Goal: Task Accomplishment & Management: Complete application form

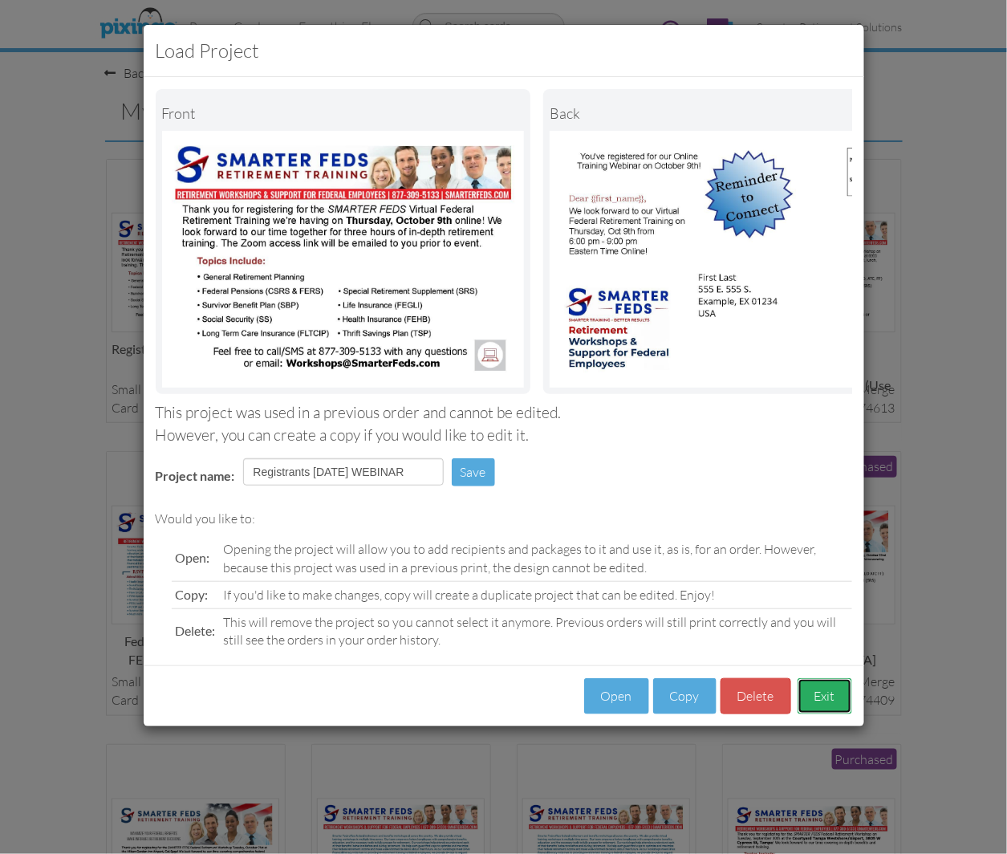
click at [821, 714] on button "Exit" at bounding box center [825, 696] width 55 height 36
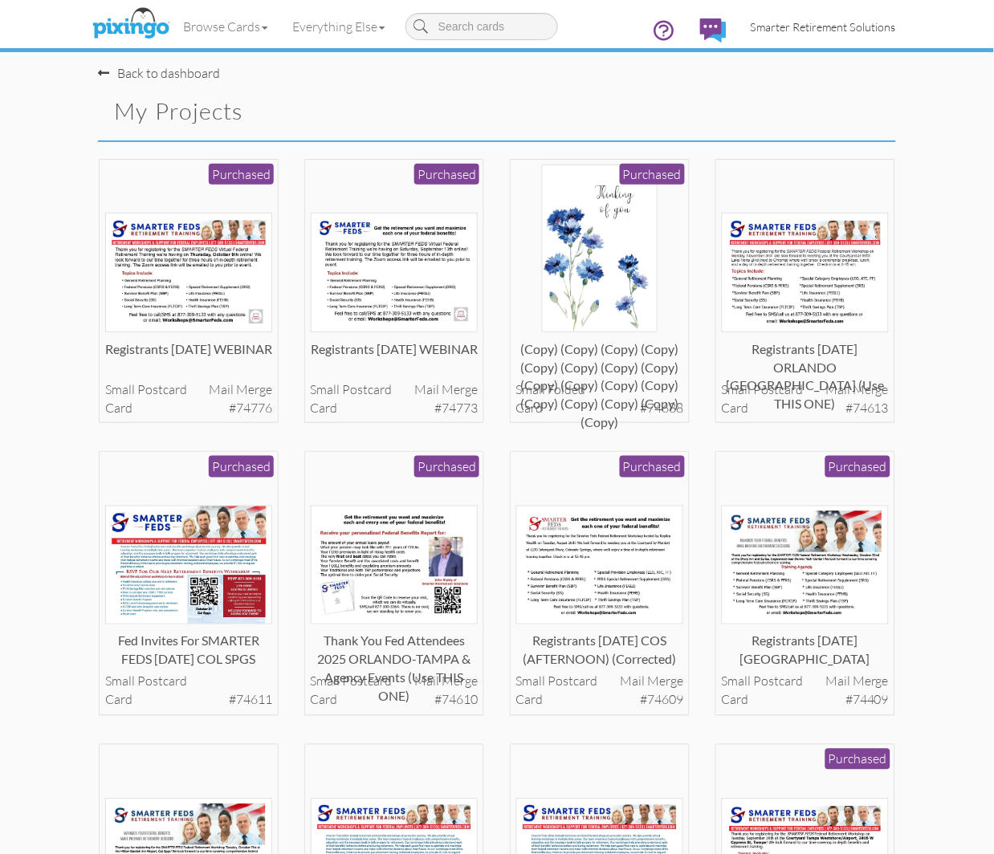
click at [836, 20] on span "Smarter Retirement Solutions" at bounding box center [823, 27] width 145 height 14
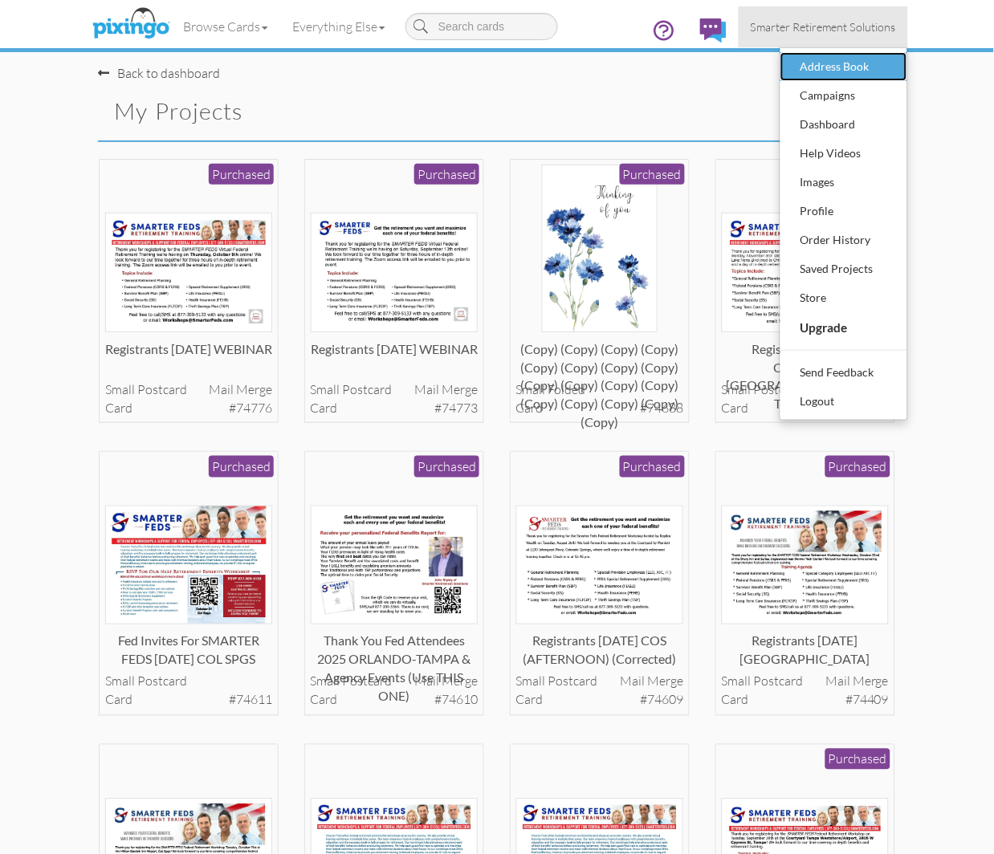
click at [854, 69] on div "Address Book" at bounding box center [843, 67] width 95 height 24
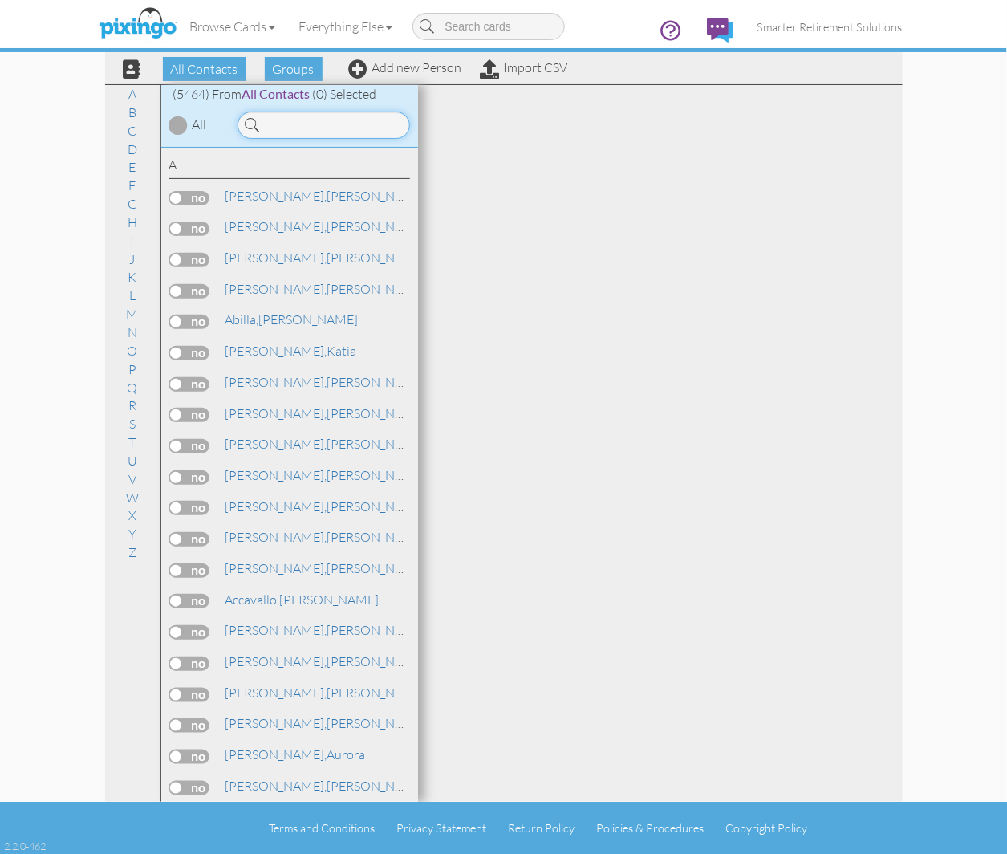
click at [307, 132] on input at bounding box center [324, 125] width 173 height 27
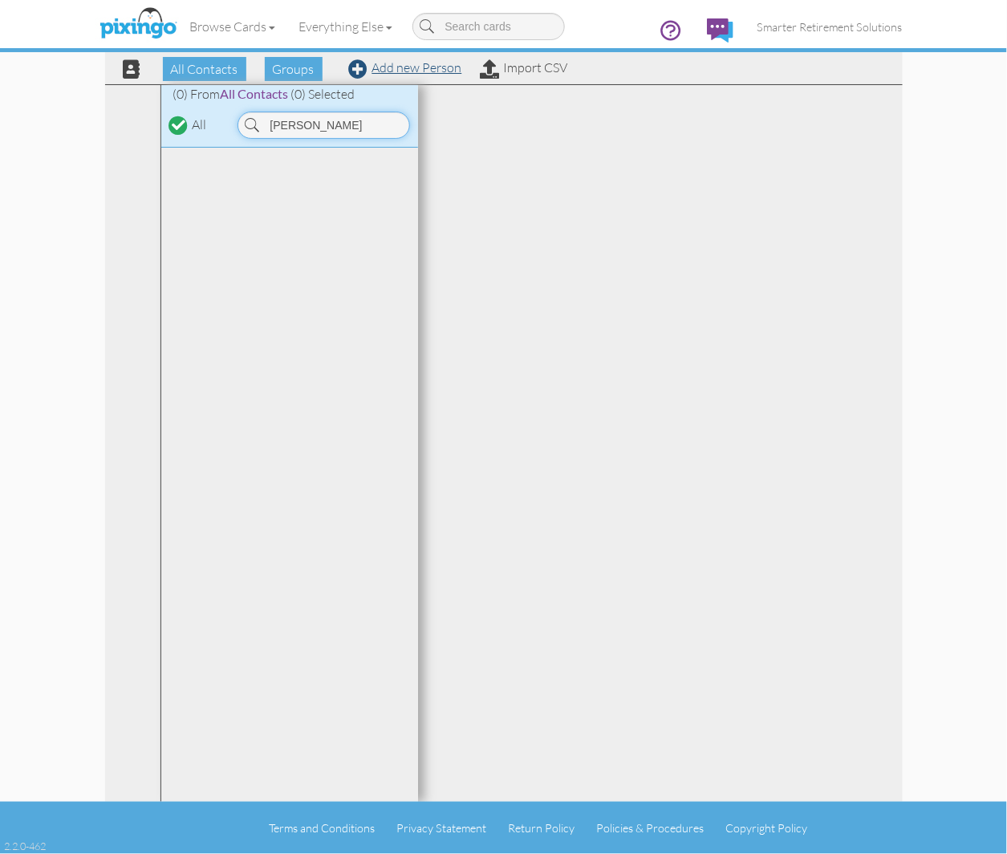
type input "[PERSON_NAME]"
click at [410, 67] on link "Add new Person" at bounding box center [405, 67] width 113 height 16
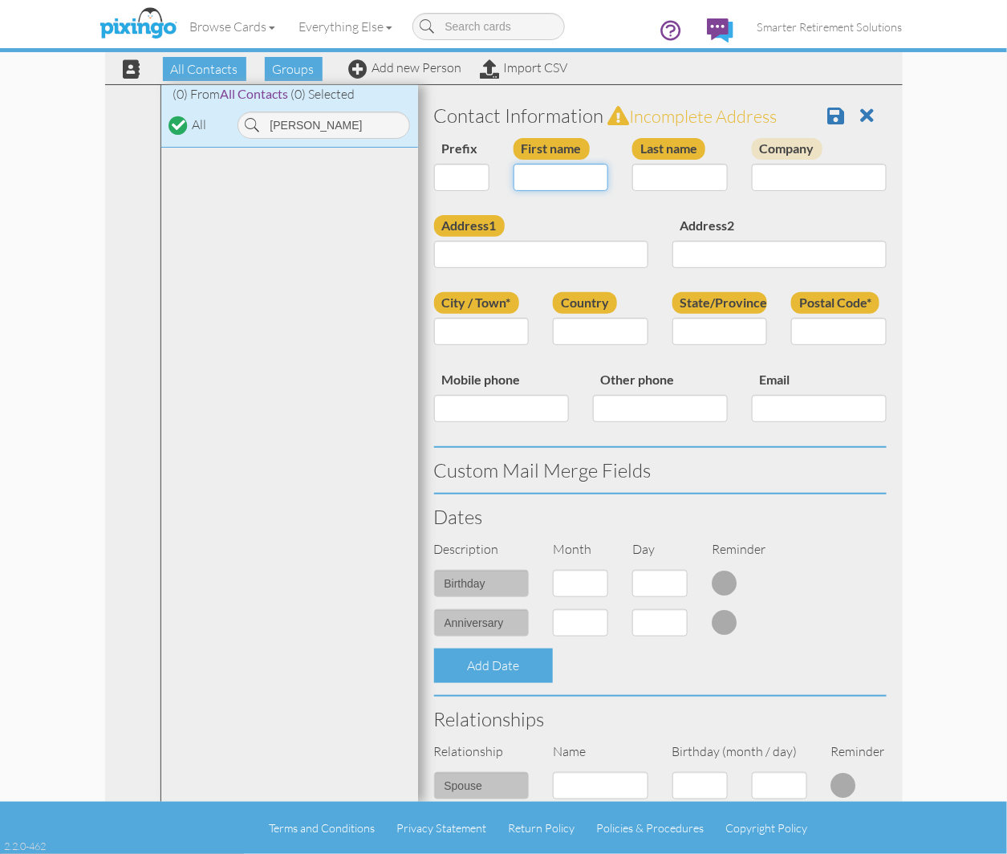
click at [558, 170] on input "First name" at bounding box center [562, 177] width 96 height 27
type input "[PERSON_NAME]"
click at [698, 173] on input "Last name" at bounding box center [681, 177] width 96 height 27
type input "[PERSON_NAME]"
click at [522, 263] on input "Address1" at bounding box center [541, 254] width 214 height 27
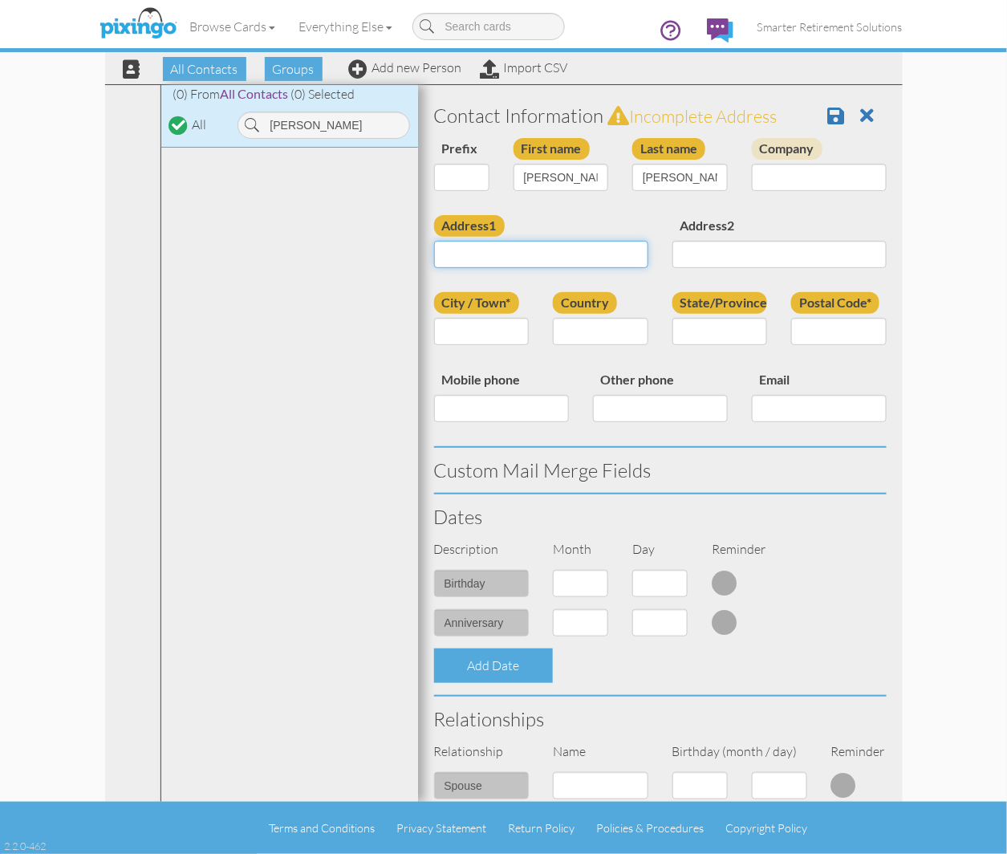
paste input "1540 Woodhaven Cir Roseville, California 95747 United States"
click at [548, 253] on input "1540 Woodhaven Cir Roseville, California 95747 United States" at bounding box center [541, 254] width 214 height 27
type input "1540 Woodhaven Cir Roseville, California 95747 United States"
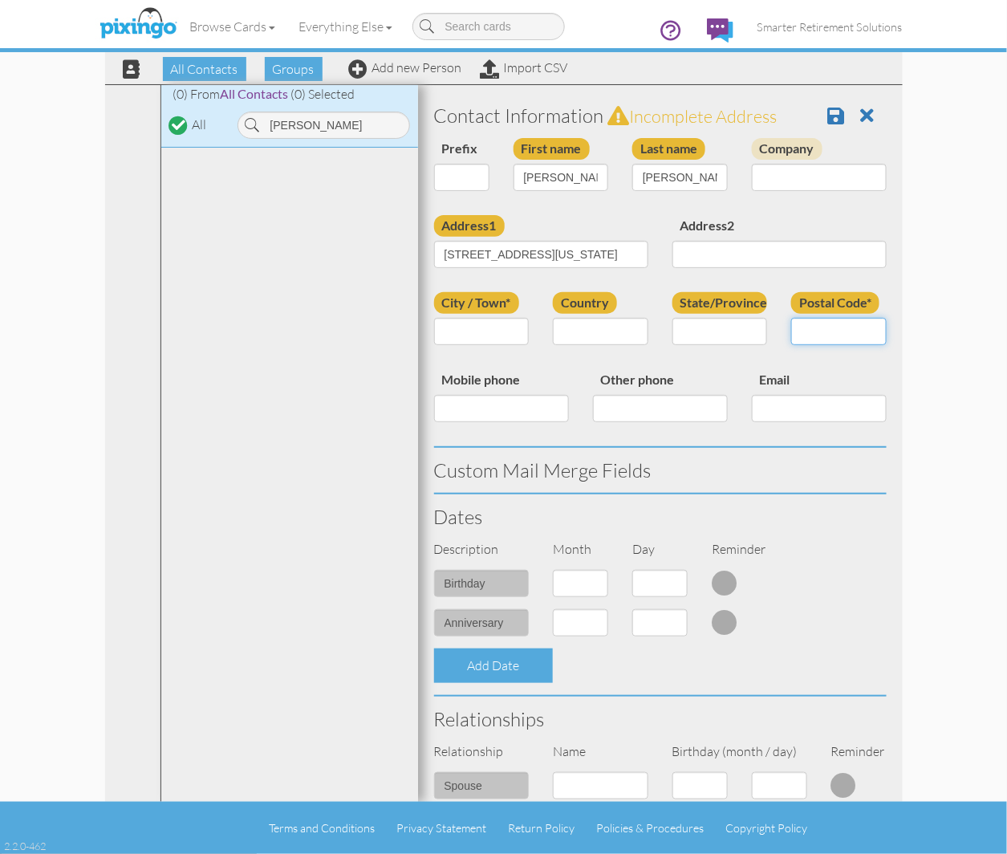
scroll to position [0, 0]
paste input "95747"
type input "95747"
click at [559, 251] on input "1540 Woodhaven Cir Roseville, California 95747 United States" at bounding box center [541, 254] width 214 height 27
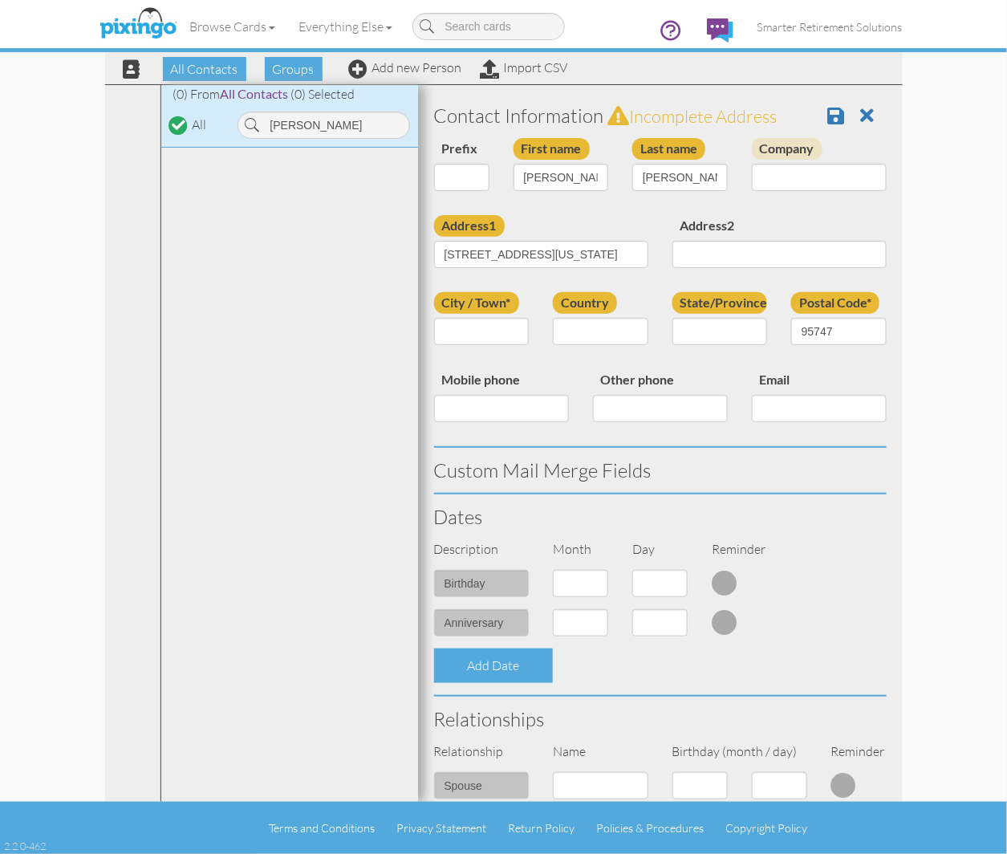
click at [747, 289] on div "Address1 1540 Woodhaven Cir Roseville, California 95747 United States Address2" at bounding box center [660, 253] width 477 height 77
paste input "Roseville"
type input "Roseville"
click at [590, 332] on select "[GEOGRAPHIC_DATA] -------------- [GEOGRAPHIC_DATA] [GEOGRAPHIC_DATA] [GEOGRAPHI…" at bounding box center [601, 331] width 96 height 27
select select "object:18345"
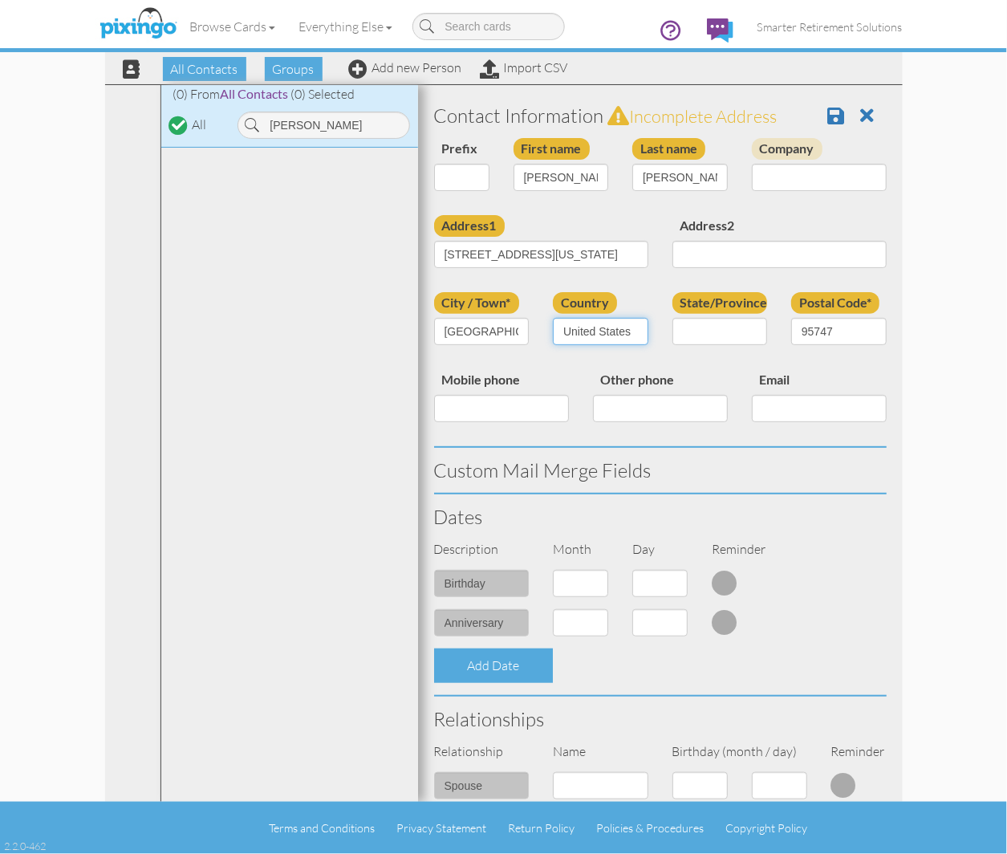
click at [553, 318] on select "[GEOGRAPHIC_DATA] -------------- [GEOGRAPHIC_DATA] [GEOGRAPHIC_DATA] [GEOGRAPHI…" at bounding box center [601, 331] width 96 height 27
click at [687, 333] on select "AA (Military) AE (Military) [US_STATE] [US_STATE] [US_STATE] AP (Military) [US_…" at bounding box center [721, 331] width 96 height 27
select select "object:18598"
click at [673, 318] on select "AA (Military) AE (Military) [US_STATE] [US_STATE] [US_STATE] AP (Military) [US_…" at bounding box center [721, 331] width 96 height 27
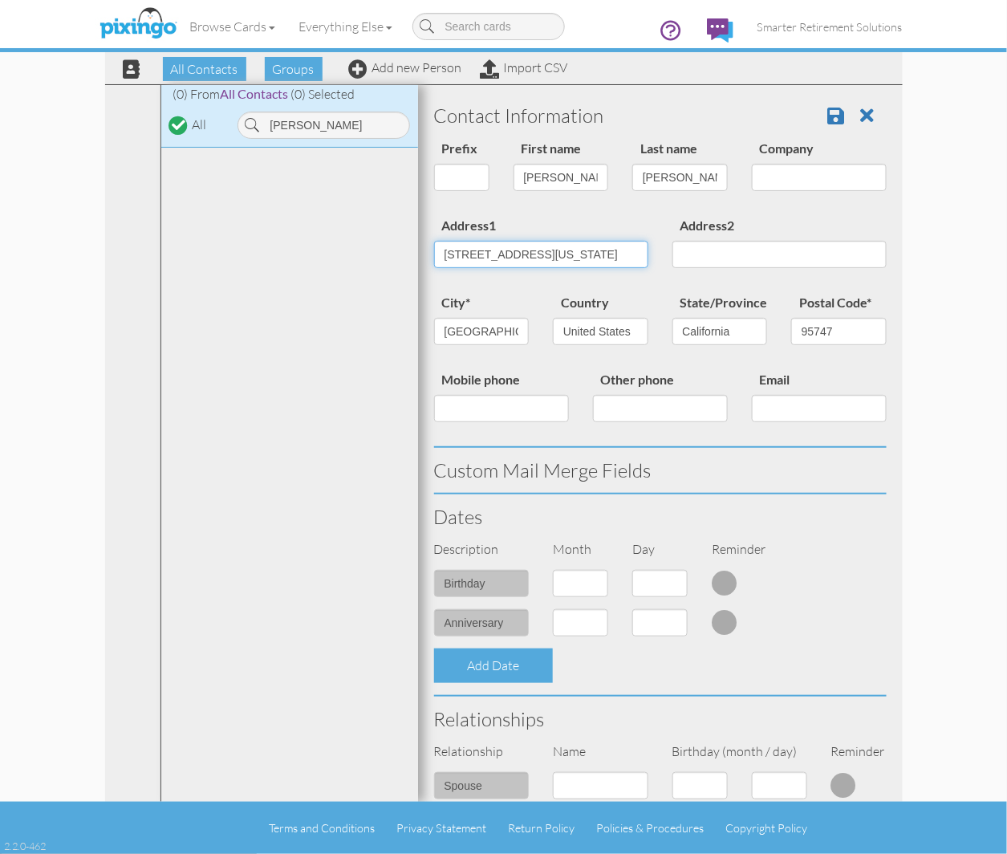
scroll to position [0, 126]
drag, startPoint x: 552, startPoint y: 250, endPoint x: 894, endPoint y: 290, distance: 344.3
click at [894, 290] on div "Contact Information Prefix Dr. Mr. Mrs. First name Scott Last name Ryan Company…" at bounding box center [660, 443] width 485 height 717
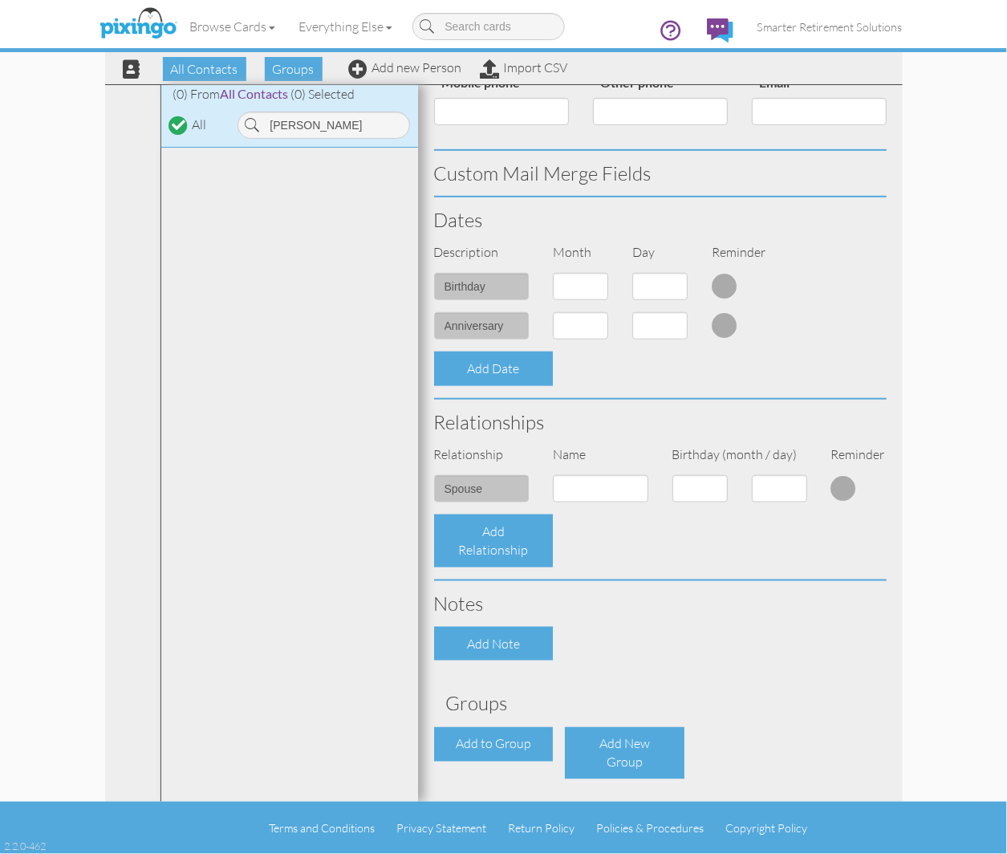
scroll to position [354, 0]
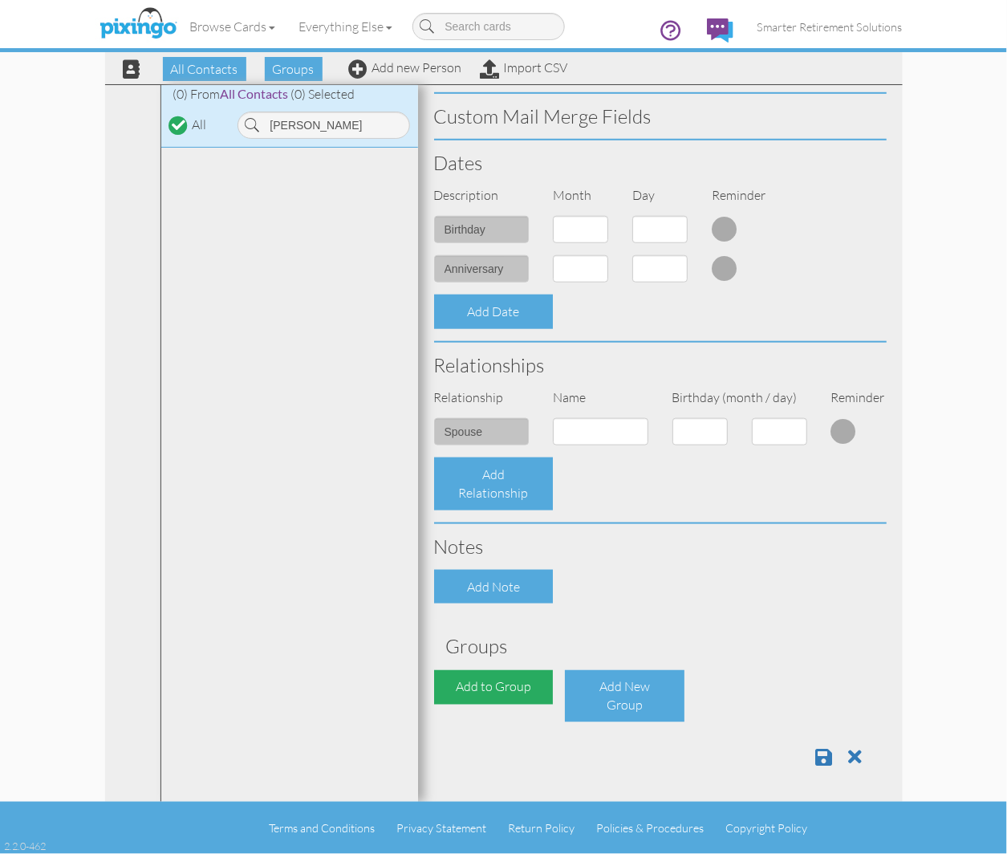
type input "[STREET_ADDRESS]"
click at [510, 688] on div "Add to Group" at bounding box center [494, 687] width 120 height 35
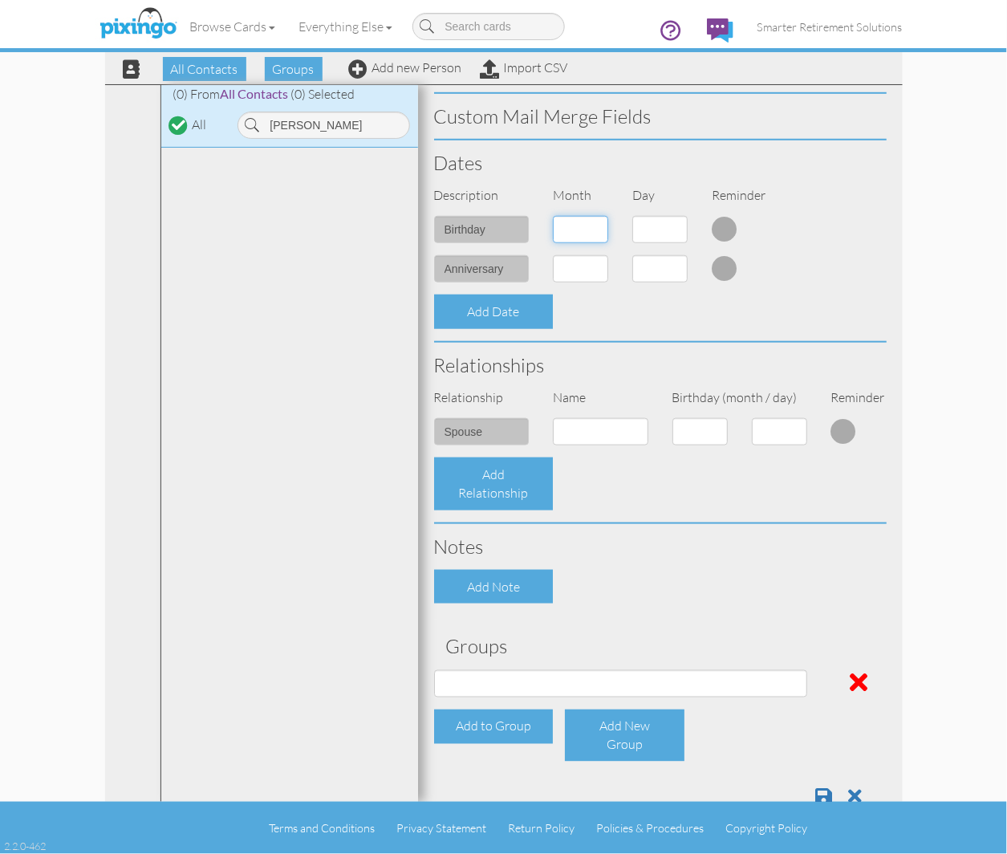
click at [578, 226] on select "1 - [DATE] - [DATE] - [DATE] - [DATE] - [DATE] - [DATE] - [DATE] - [DATE] - [DA…" at bounding box center [580, 229] width 55 height 27
select select "object:18340"
click at [553, 216] on select "1 - [DATE] - [DATE] - [DATE] - [DATE] - [DATE] - [DATE] - [DATE] - [DATE] - [DA…" at bounding box center [580, 229] width 55 height 27
click at [657, 222] on select "1 2 3 4 5 6 7 8 9 10 11 12 13 14 15 16 17 18 19 20 21 22 23 24 25 26 27 28 29 3…" at bounding box center [660, 229] width 55 height 27
select select "number:18"
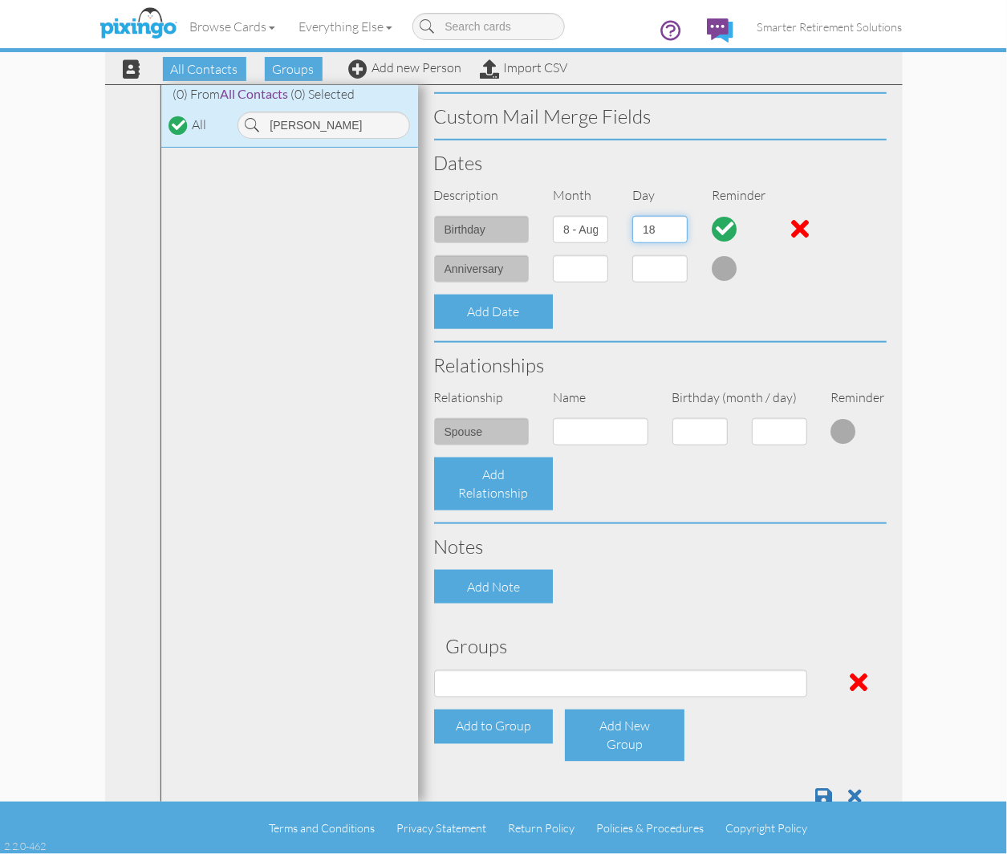
click at [633, 216] on select "1 2 3 4 5 6 7 8 9 10 11 12 13 14 15 16 17 18 19 20 21 22 23 24 25 26 27 28 29 3…" at bounding box center [660, 229] width 55 height 27
click at [572, 271] on select "1 - [DATE] - [DATE] - [DATE] - [DATE] - [DATE] - [DATE] - [DATE] - [DATE] - [DA…" at bounding box center [580, 268] width 55 height 27
select select "object:18336"
click at [553, 255] on select "1 - [DATE] - [DATE] - [DATE] - [DATE] - [DATE] - [DATE] - [DATE] - [DATE] - [DA…" at bounding box center [580, 268] width 55 height 27
click at [653, 269] on select "1 2 3 4 5 6 7 8 9 10 11 12 13 14 15 16 17 18 19 20 21 22 23 24 25 26 27 28 29 30" at bounding box center [660, 268] width 55 height 27
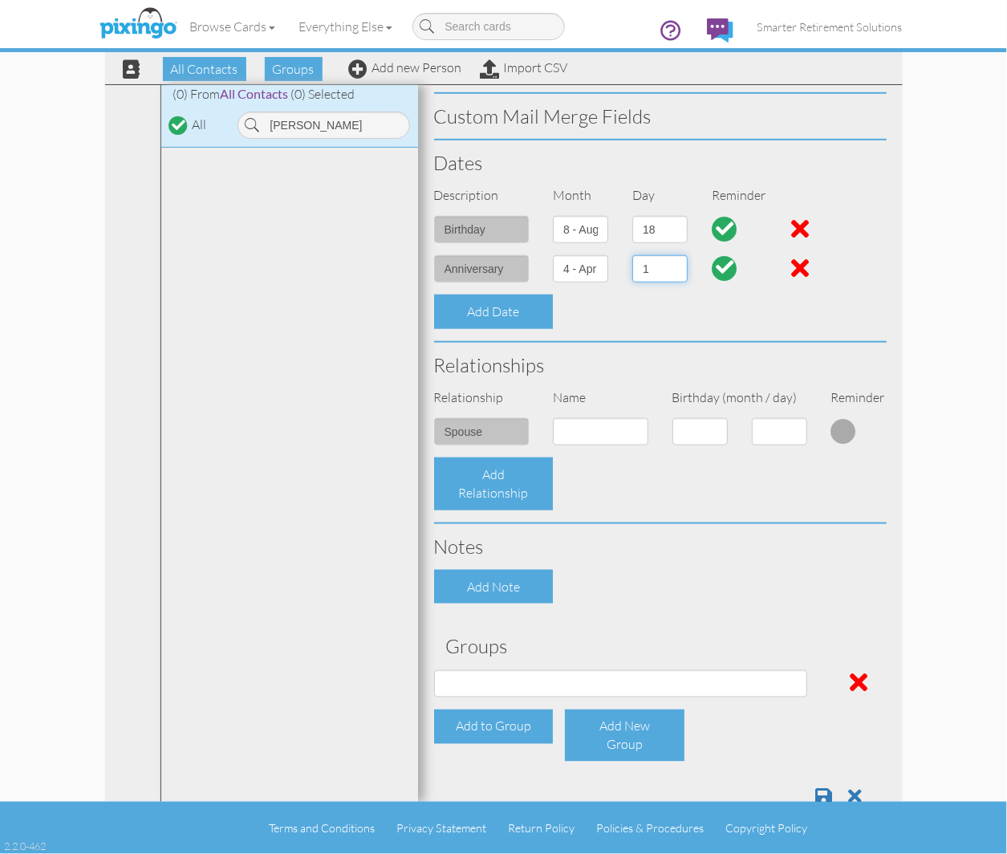
select select "number:15"
click at [633, 255] on select "1 2 3 4 5 6 7 8 9 10 11 12 13 14 15 16 17 18 19 20 21 22 23 24 25 26 27 28 29 30" at bounding box center [660, 268] width 55 height 27
click at [596, 427] on input at bounding box center [601, 431] width 96 height 27
type input "[PERSON_NAME]"
click at [688, 429] on select "1 - [DATE] - [DATE] - [DATE] - [DATE] - [DATE] - [DATE] - [DATE] - [DATE] - [DA…" at bounding box center [700, 431] width 55 height 27
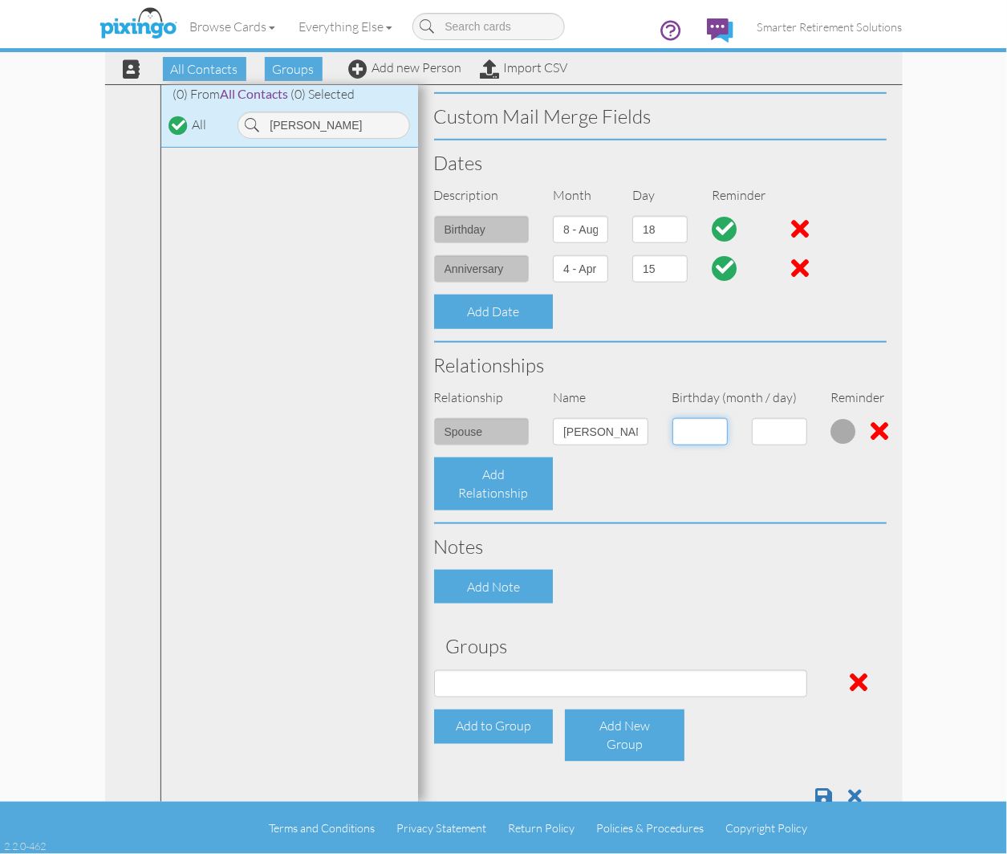
select select "object:18335"
click at [673, 418] on select "1 - [DATE] - [DATE] - [DATE] - [DATE] - [DATE] - [DATE] - [DATE] - [DATE] - [DA…" at bounding box center [700, 431] width 55 height 27
click at [771, 430] on select "1 2 3 4 5 6 7 8 9 10 11 12 13 14 15 16 17 18 19 20 21 22 23 24 25 26 27 28 29 3…" at bounding box center [779, 431] width 55 height 27
select select "number:8"
click at [752, 418] on select "1 2 3 4 5 6 7 8 9 10 11 12 13 14 15 16 17 18 19 20 21 22 23 24 25 26 27 28 29 3…" at bounding box center [779, 431] width 55 height 27
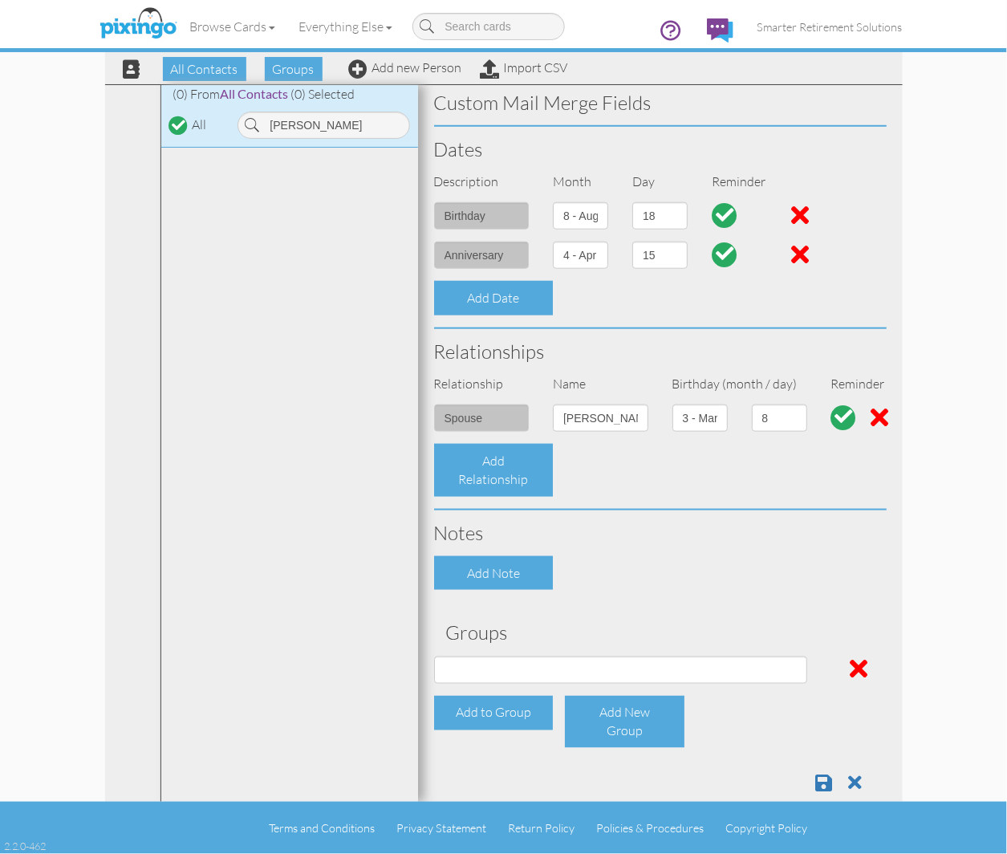
scroll to position [393, 0]
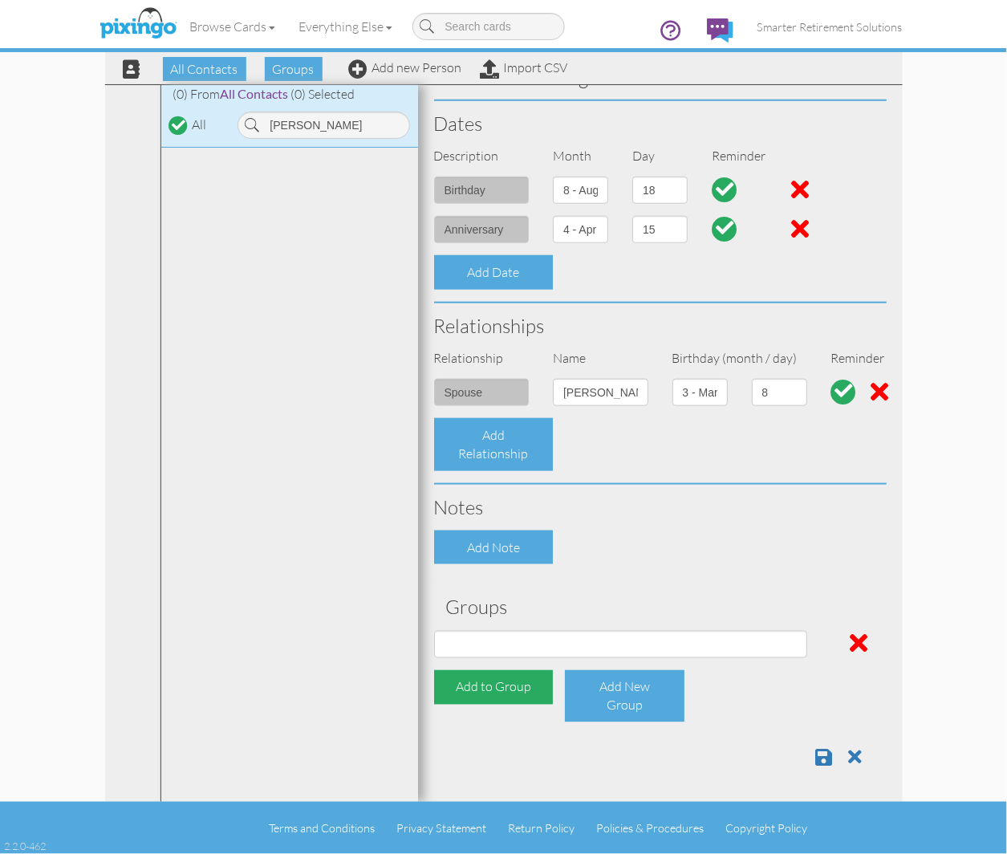
click at [517, 689] on div "Add to Group" at bounding box center [494, 687] width 120 height 35
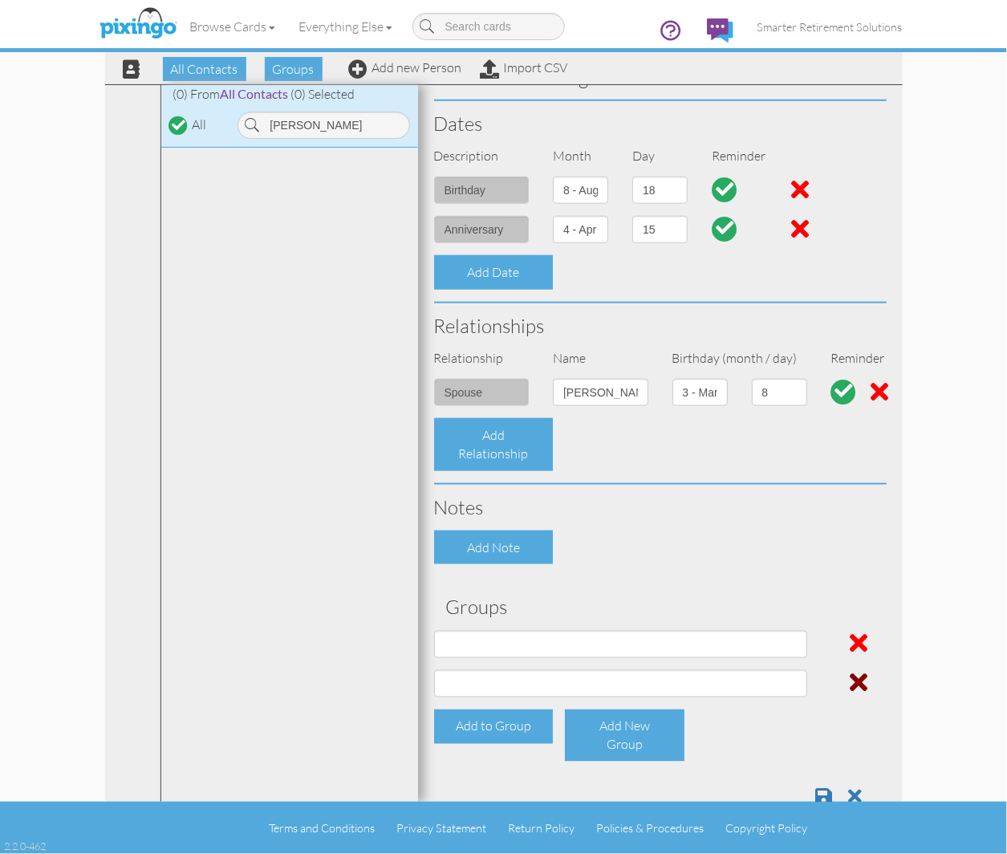
click at [850, 680] on span at bounding box center [859, 683] width 18 height 26
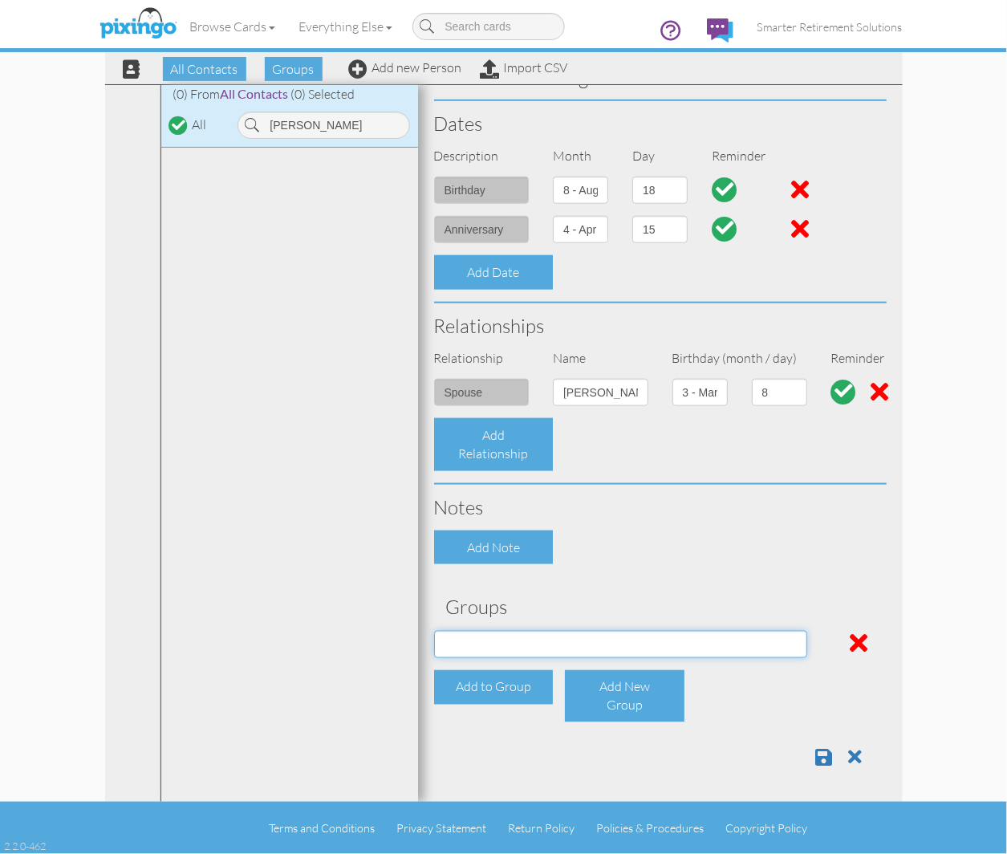
click at [721, 637] on select "[DATE] SMARTER FEDS OSD DMEA [US_STATE] [DATE] BOP Onsite 08/12 [US_STATE] Regi…" at bounding box center [620, 644] width 373 height 27
select select "object:18868"
click at [434, 631] on select "[DATE] SMARTER FEDS OSD DMEA [US_STATE] [DATE] BOP Onsite 08/12 [US_STATE] Regi…" at bounding box center [620, 644] width 373 height 27
click at [816, 751] on span at bounding box center [824, 757] width 17 height 19
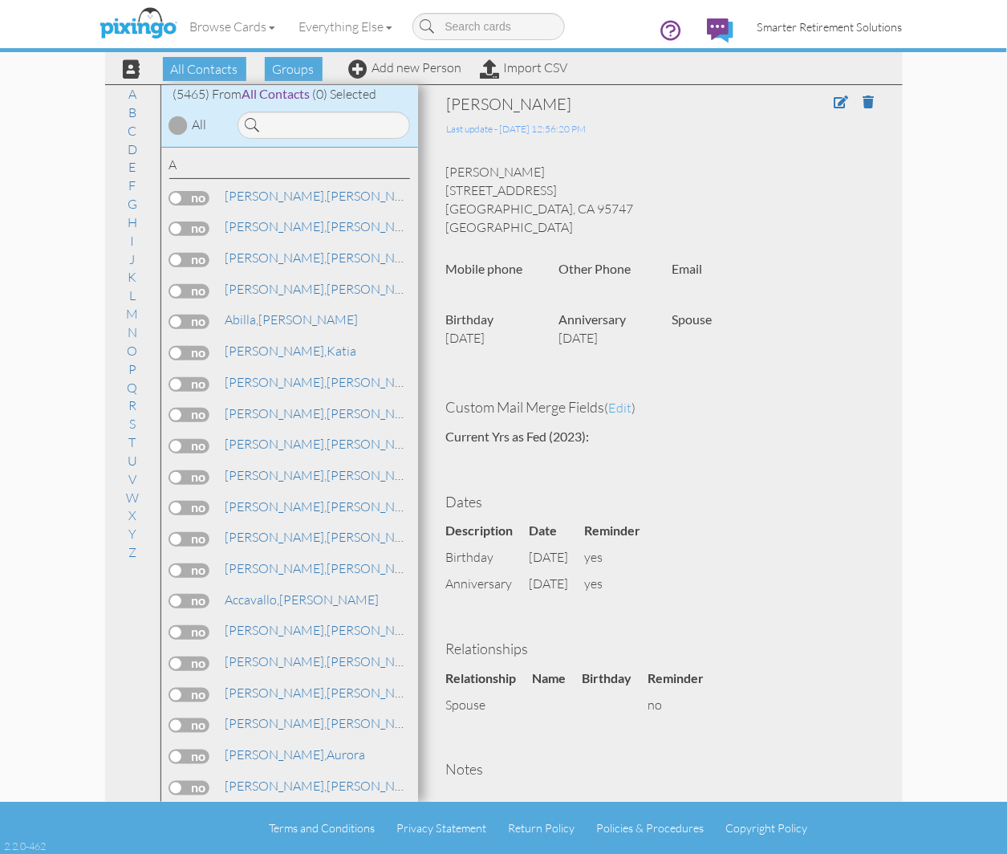
click at [823, 26] on span "Smarter Retirement Solutions" at bounding box center [830, 27] width 145 height 14
click at [830, 28] on span "Smarter Retirement Solutions" at bounding box center [830, 27] width 145 height 14
click at [812, 32] on span "Smarter Retirement Solutions" at bounding box center [830, 27] width 145 height 14
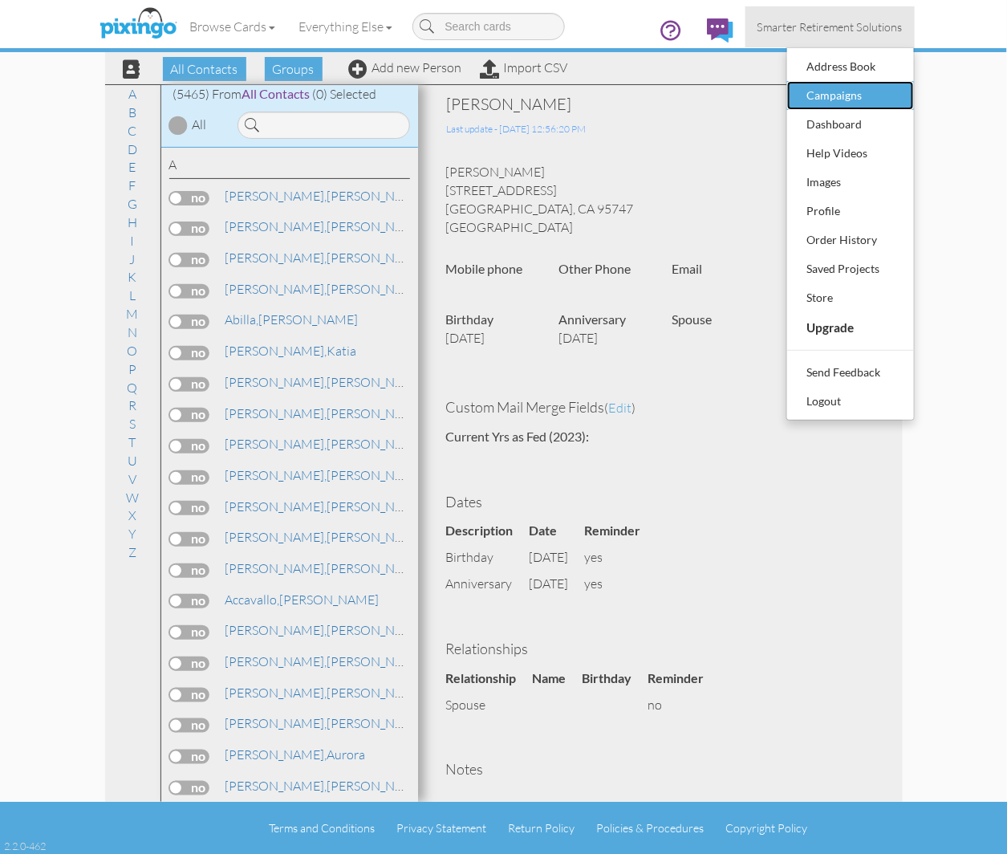
click at [824, 99] on div "Campaigns" at bounding box center [851, 95] width 95 height 24
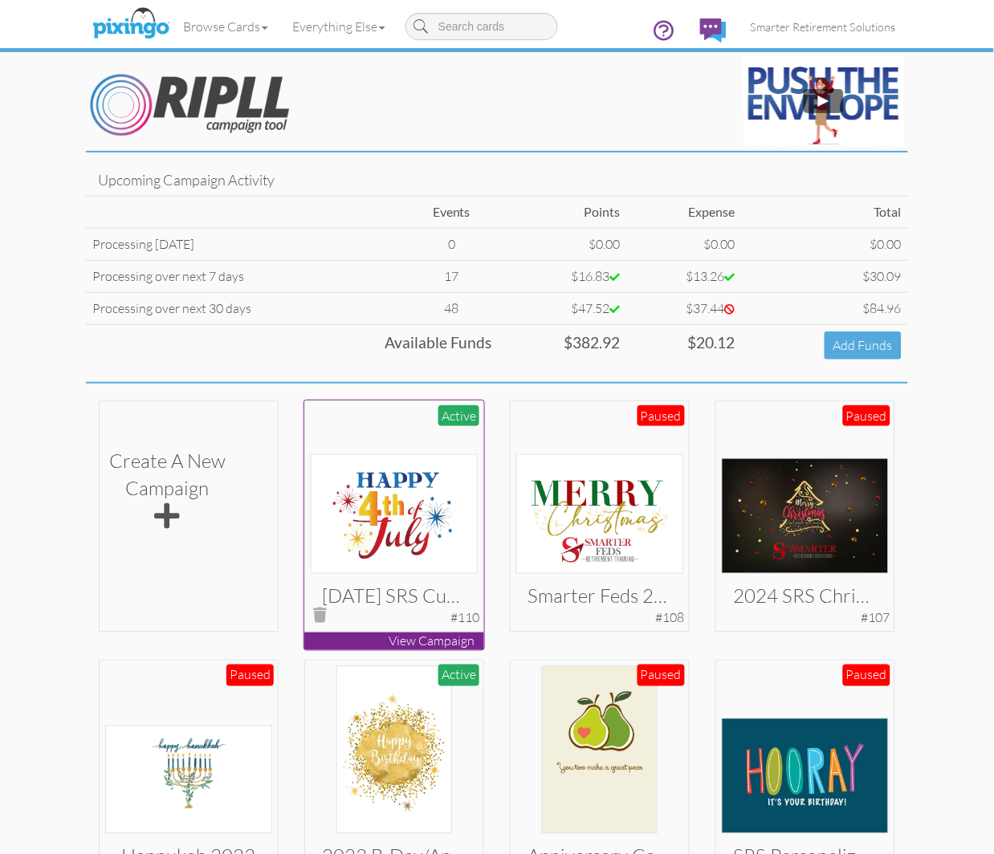
click at [388, 443] on div at bounding box center [395, 490] width 168 height 168
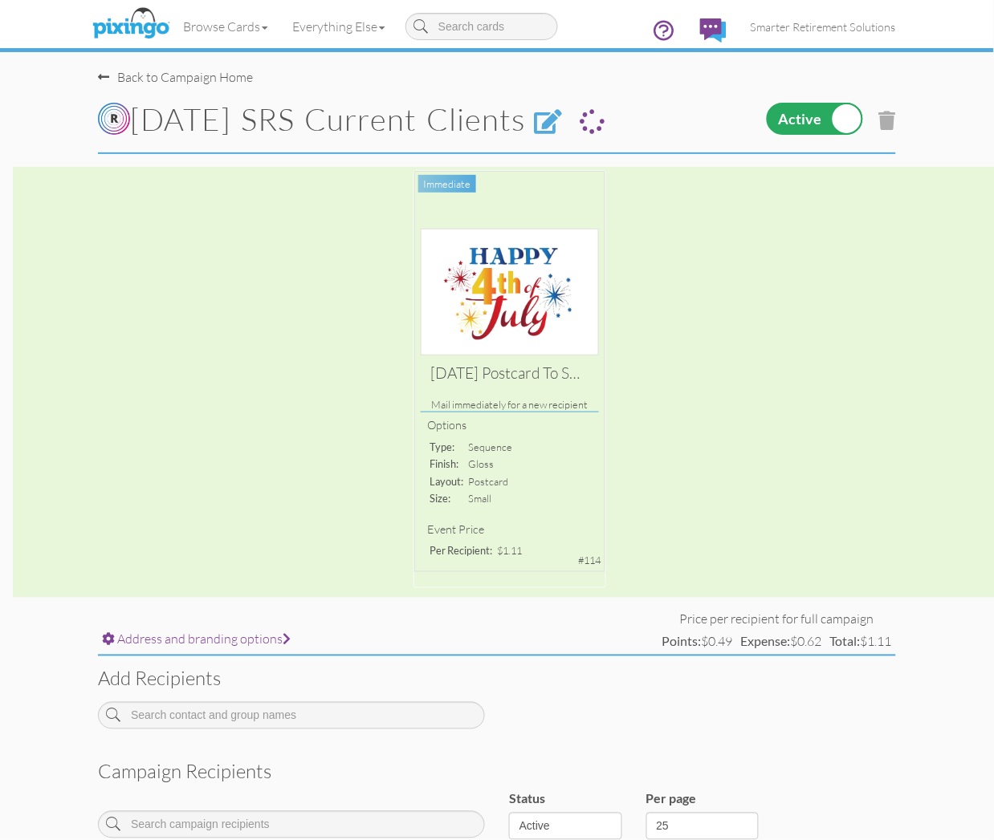
click at [830, 113] on label at bounding box center [815, 119] width 96 height 32
click at [0, 0] on input "checkbox" at bounding box center [0, 0] width 0 height 0
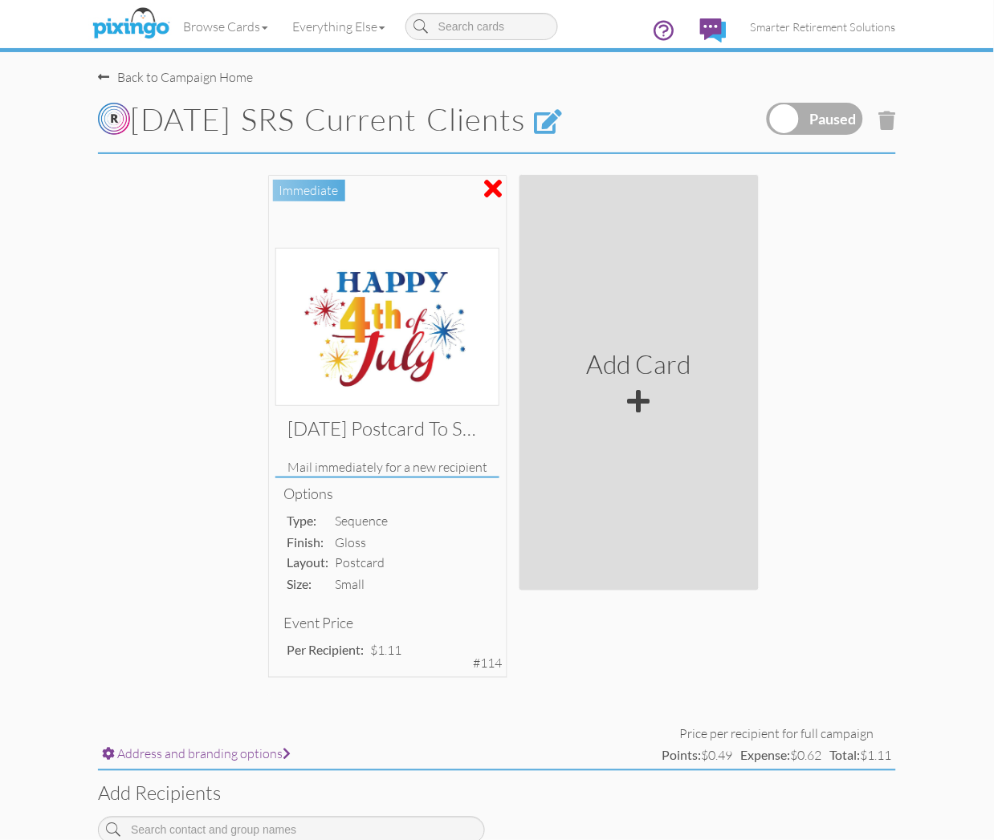
click at [116, 83] on div "Back to Campaign Home" at bounding box center [175, 77] width 155 height 18
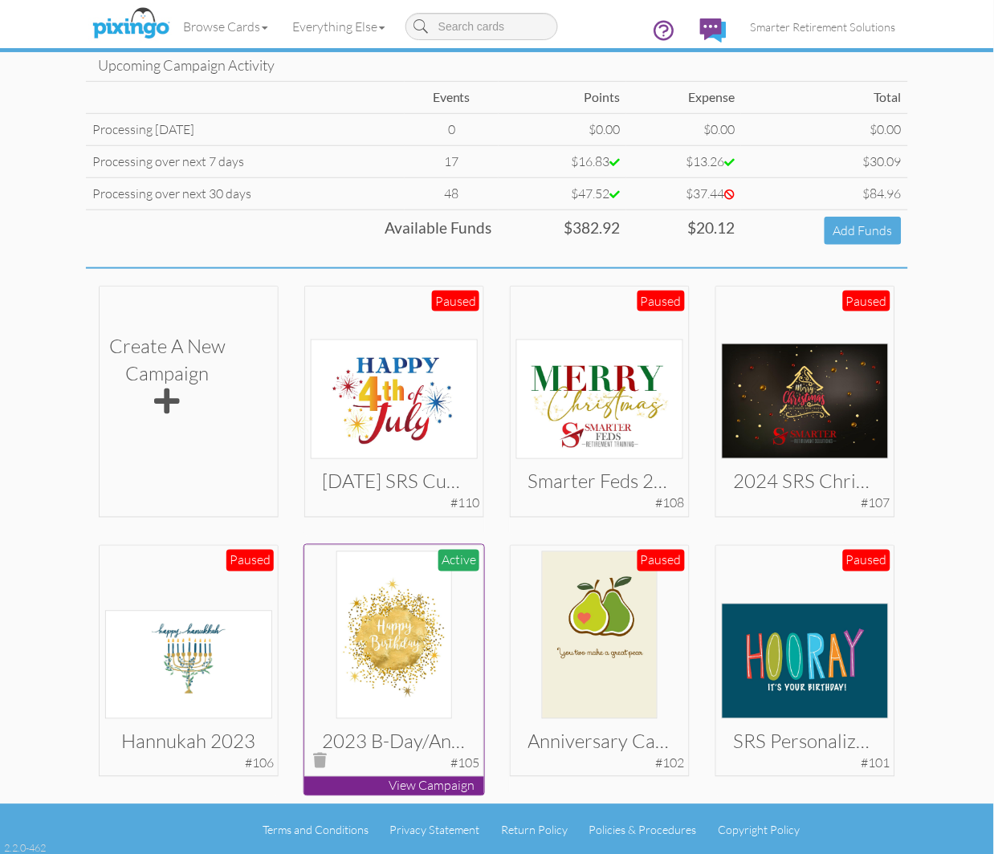
scroll to position [116, 0]
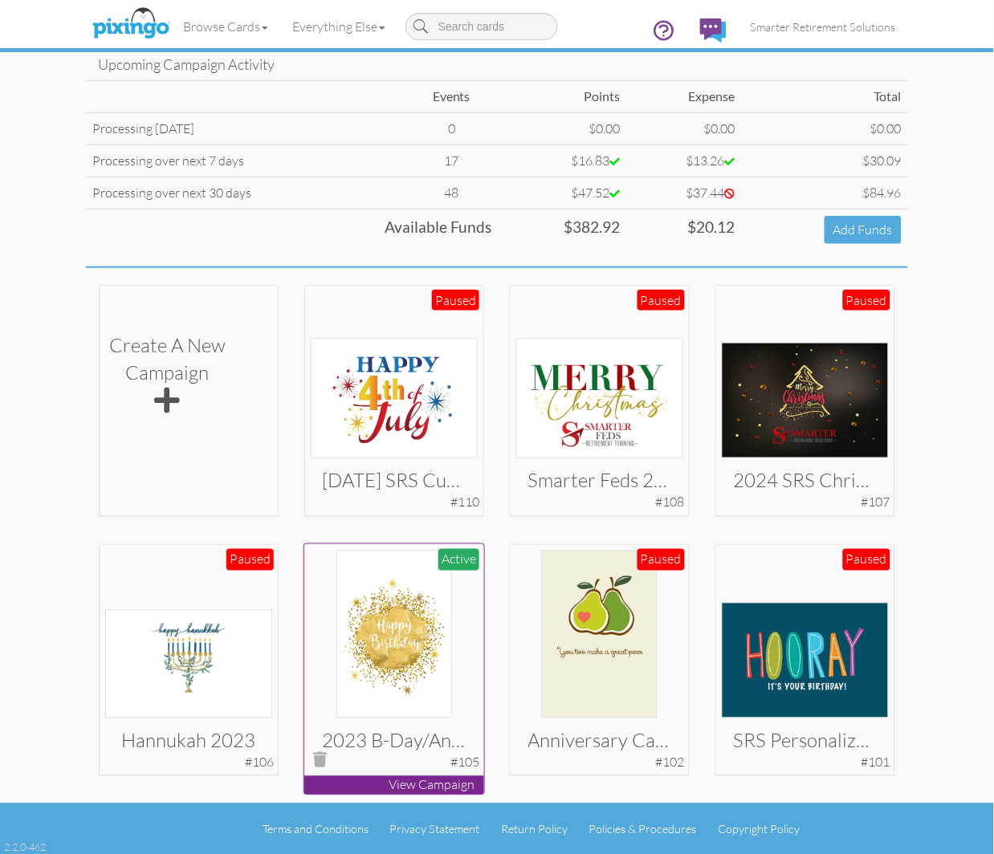
click at [408, 643] on img at bounding box center [394, 635] width 116 height 168
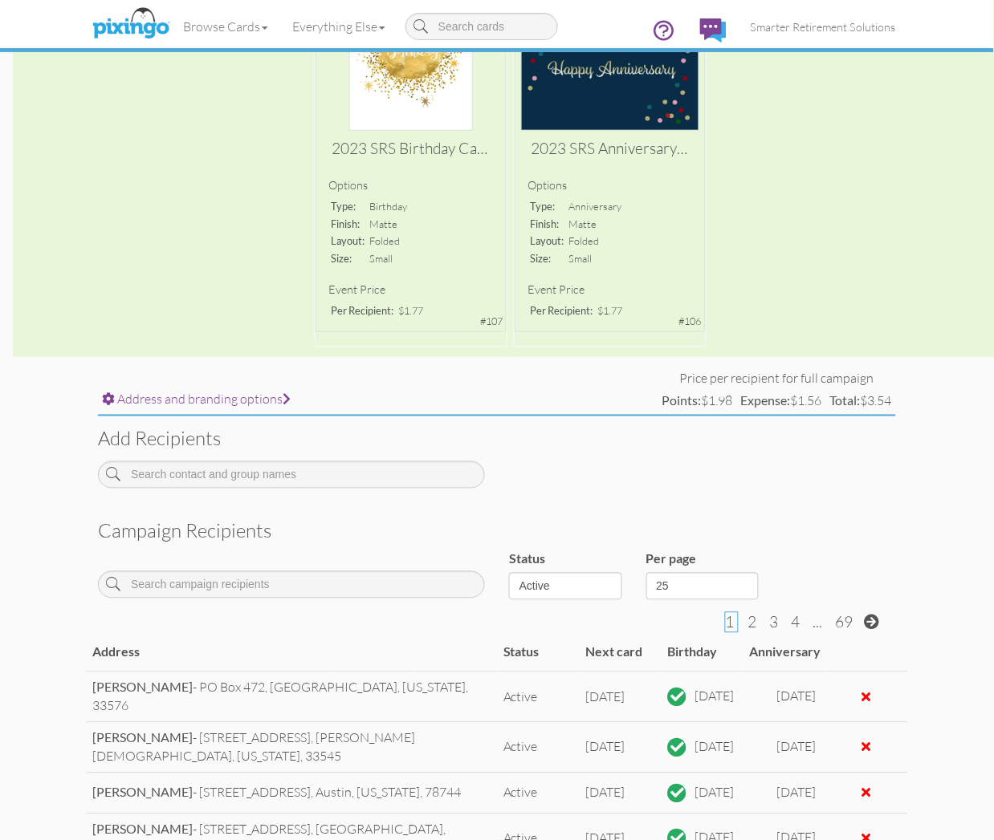
scroll to position [238, 0]
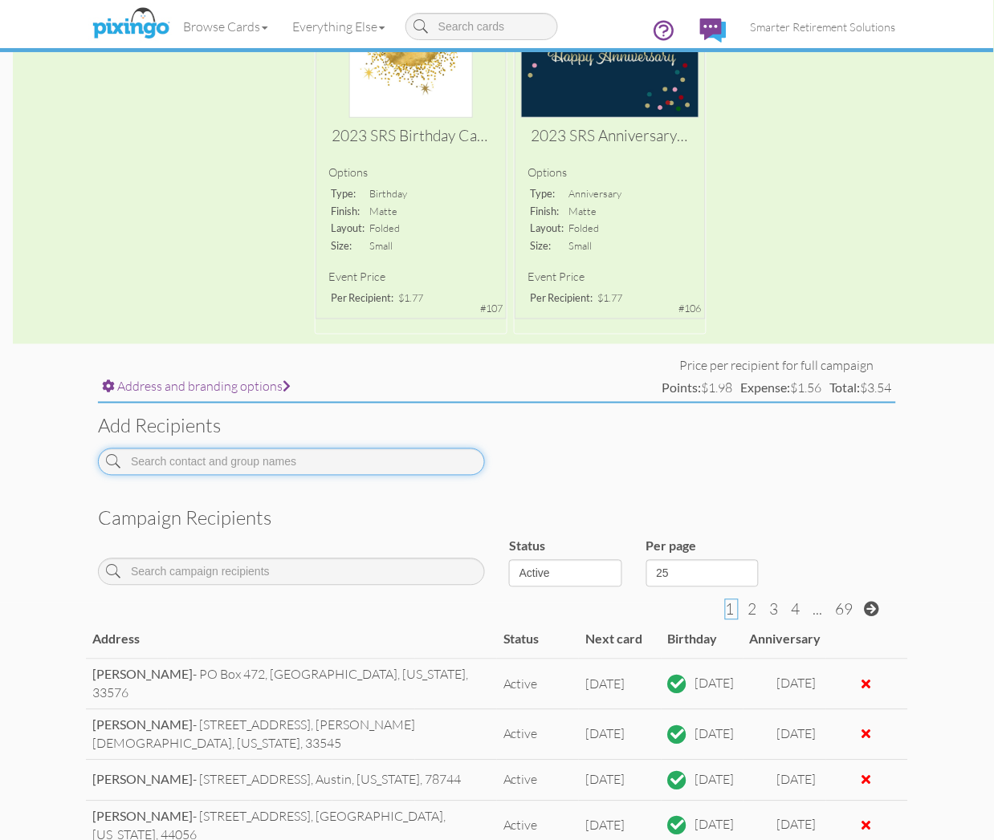
click at [246, 462] on input at bounding box center [291, 462] width 387 height 27
click at [279, 461] on input "[PERSON_NAME]" at bounding box center [291, 462] width 387 height 27
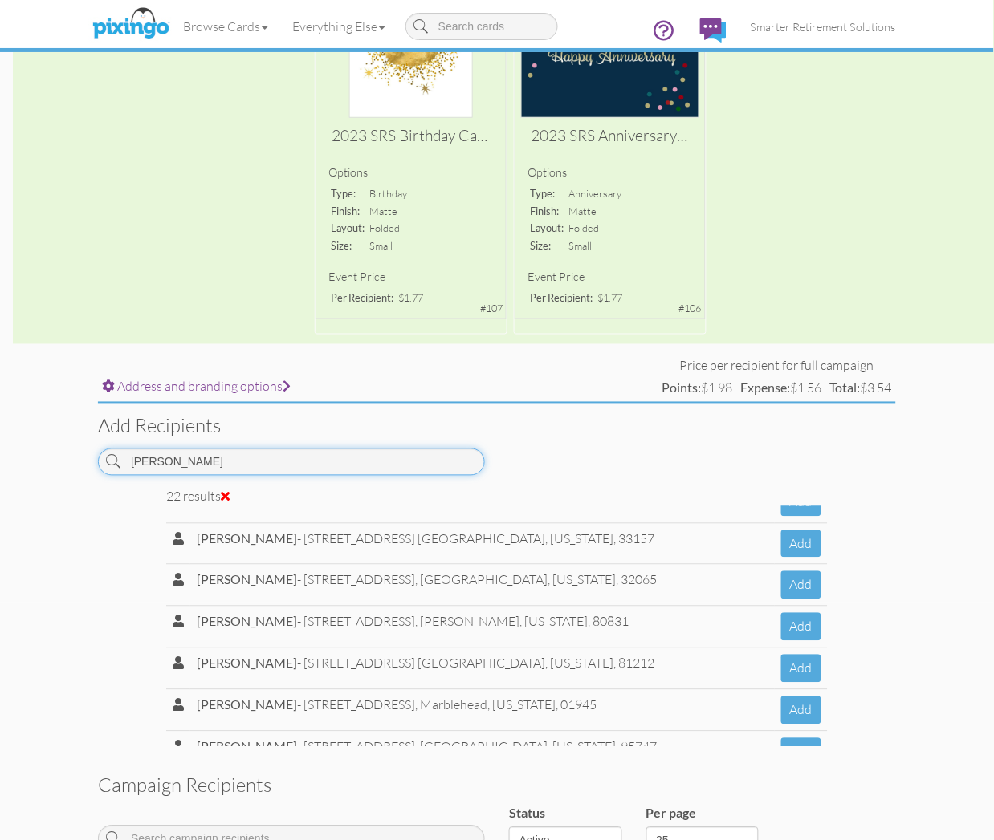
scroll to position [675, 0]
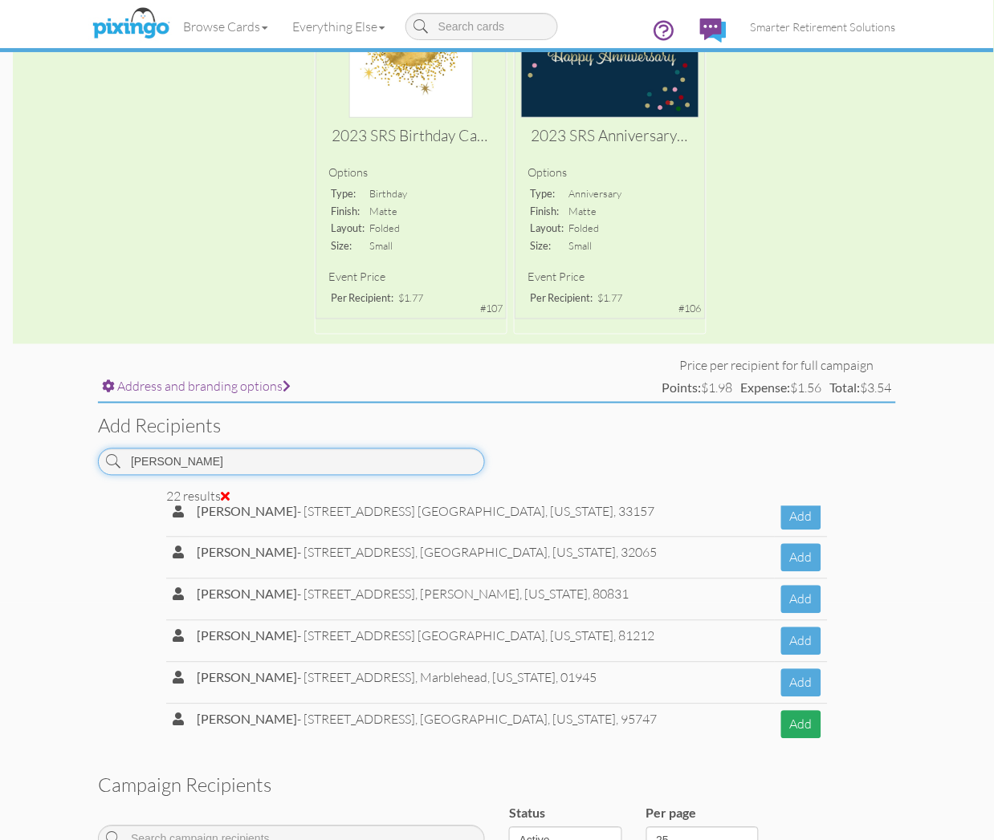
type input "[PERSON_NAME]"
click at [804, 711] on button "Add" at bounding box center [801, 725] width 40 height 28
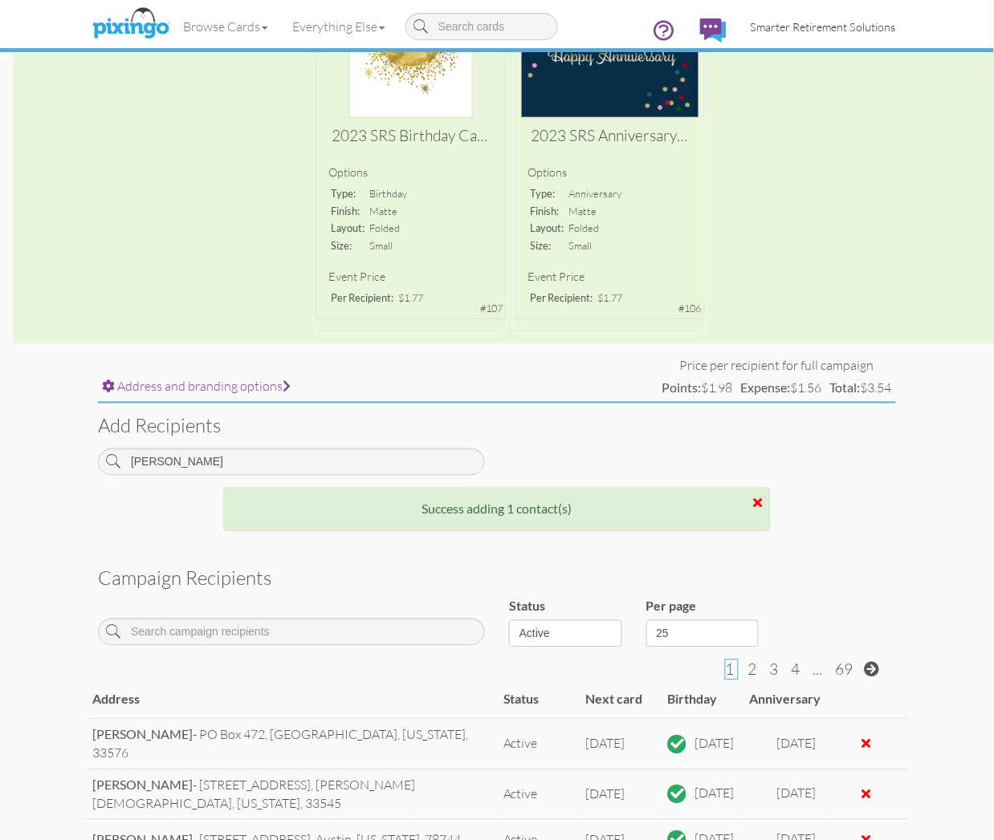
click at [793, 20] on span "Smarter Retirement Solutions" at bounding box center [823, 27] width 145 height 14
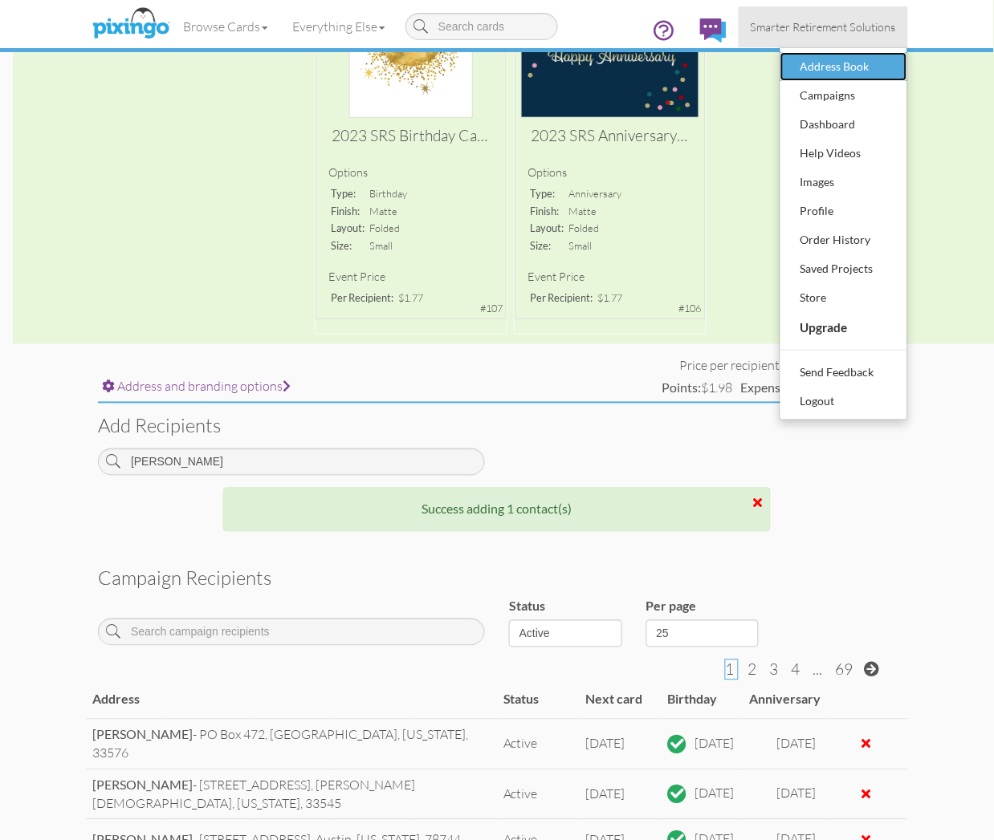
click at [820, 68] on div "Address Book" at bounding box center [843, 67] width 95 height 24
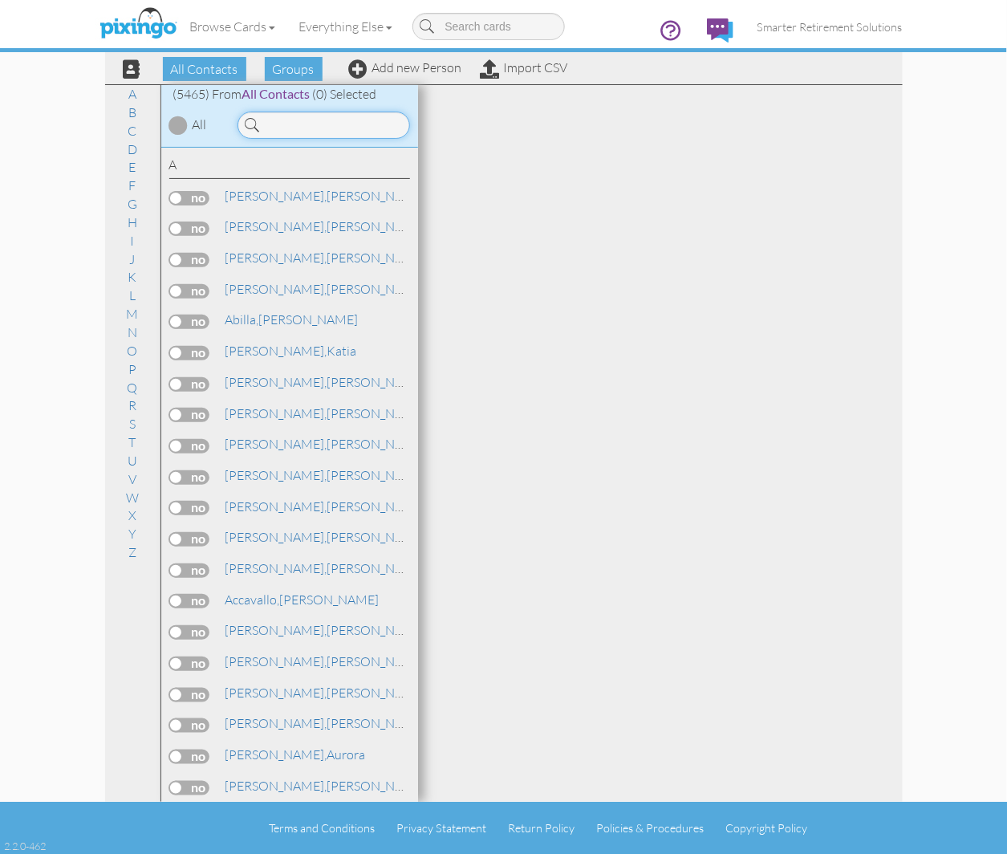
click at [303, 129] on input at bounding box center [324, 125] width 173 height 27
click at [344, 117] on input at bounding box center [324, 125] width 173 height 27
click at [368, 120] on input at bounding box center [324, 125] width 173 height 27
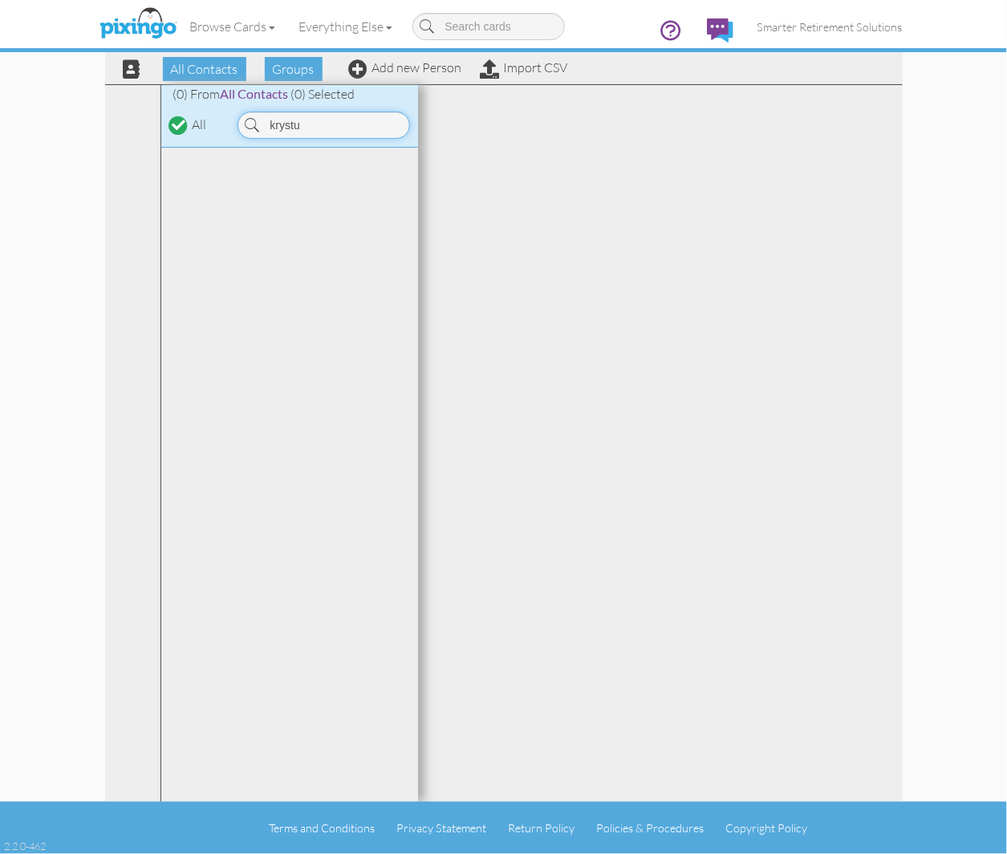
click at [363, 124] on input "krystu" at bounding box center [324, 125] width 173 height 27
type input "[PERSON_NAME]"
click at [354, 73] on span at bounding box center [358, 68] width 19 height 19
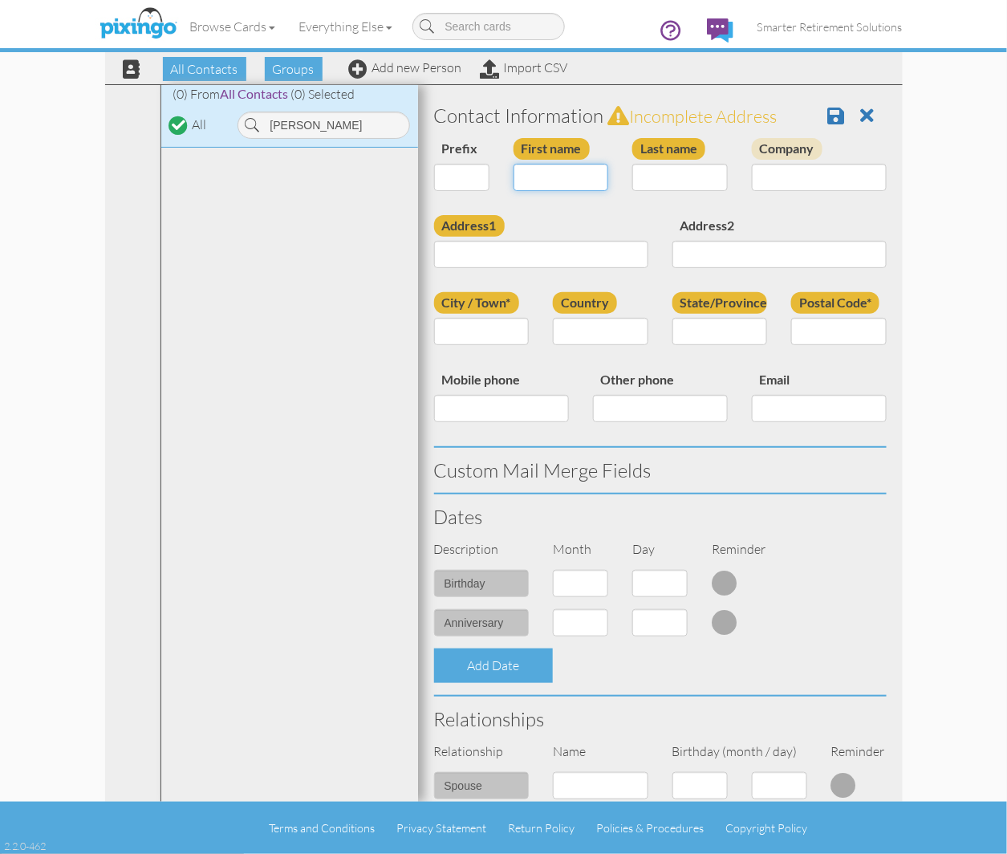
click at [527, 164] on input "First name" at bounding box center [562, 177] width 96 height 27
type input "[PERSON_NAME]"
click at [652, 185] on input "Last name" at bounding box center [681, 177] width 96 height 27
paste input "[PERSON_NAME]"
type input "[PERSON_NAME]"
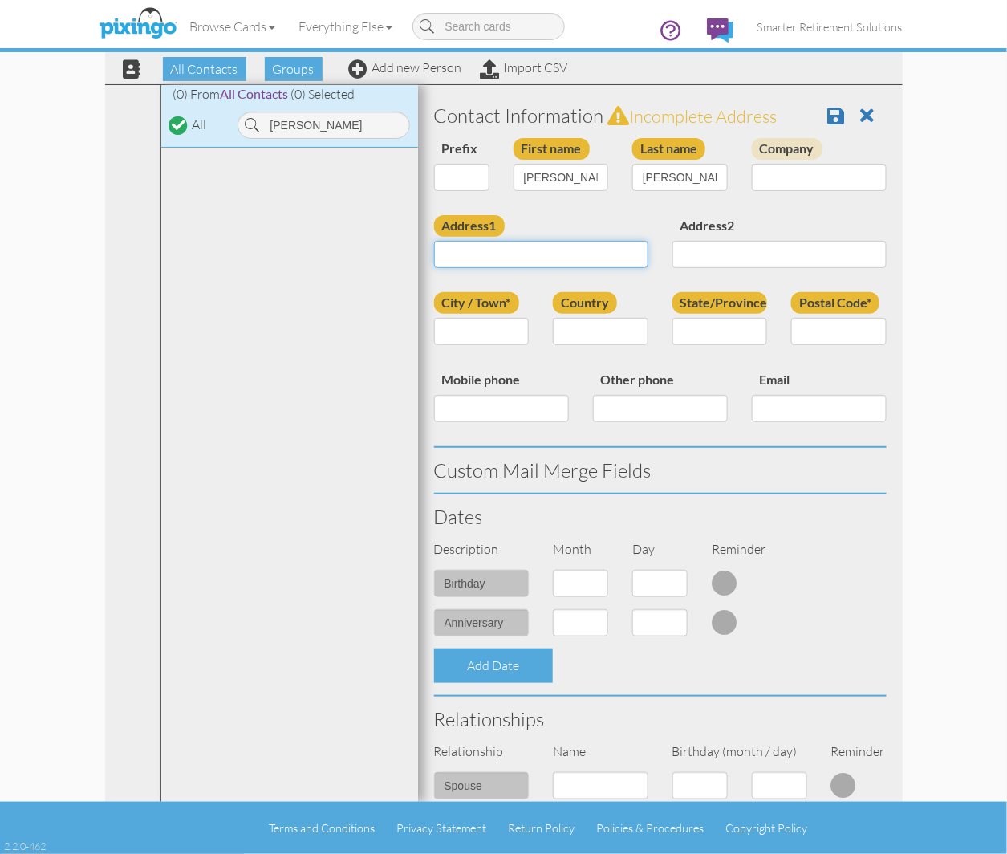
click at [539, 252] on input "Address1" at bounding box center [541, 254] width 214 height 27
paste input "[STREET_ADDRESS]"
click at [547, 255] on input "[STREET_ADDRESS]" at bounding box center [541, 254] width 214 height 27
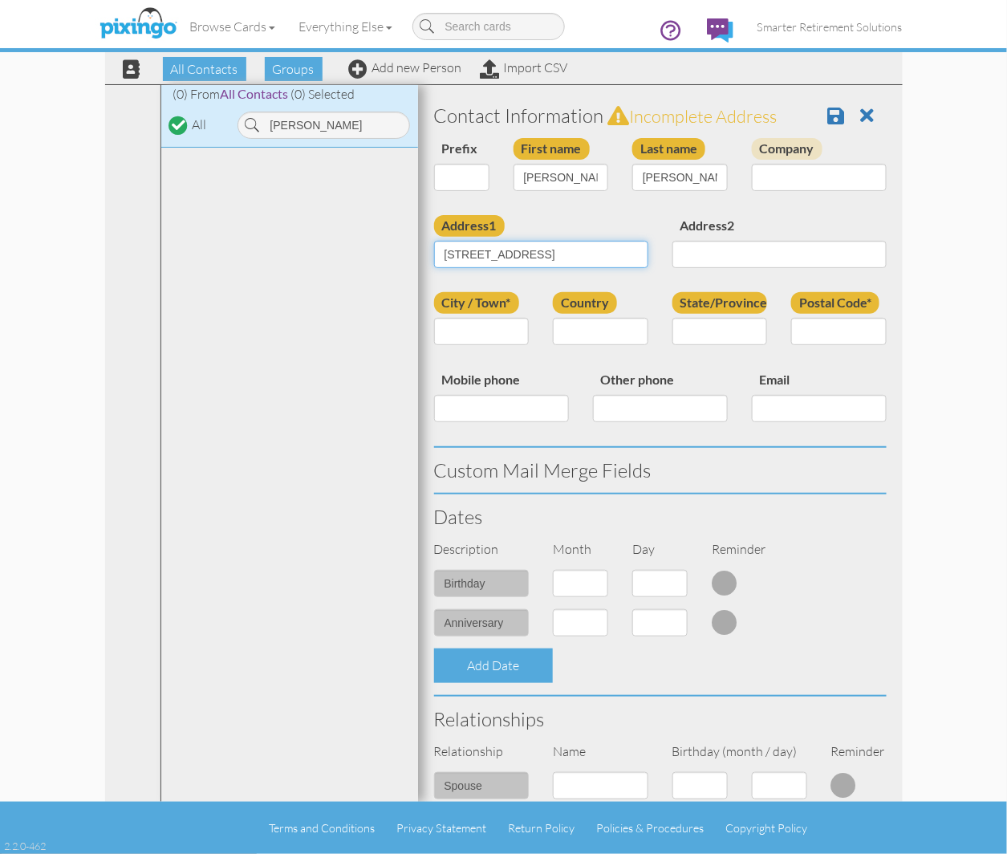
type input "[STREET_ADDRESS]"
click at [829, 329] on input "Postal Code*" at bounding box center [839, 331] width 96 height 27
paste input "60153"
type input "60153"
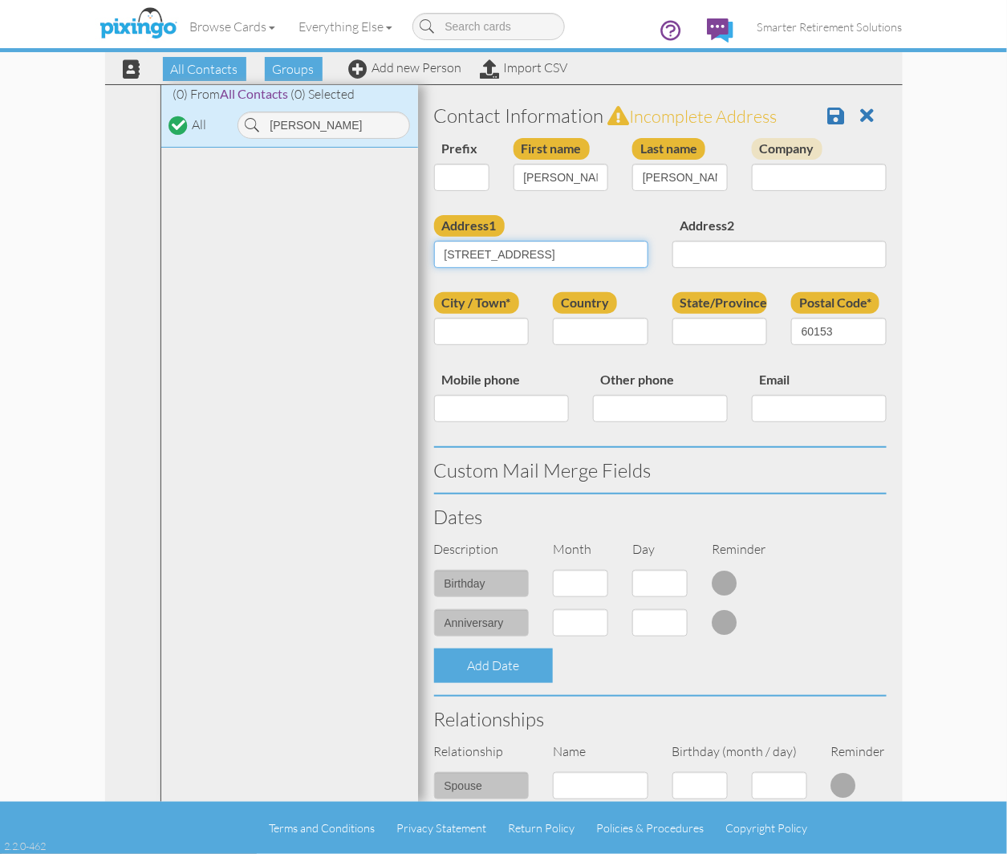
click at [551, 267] on input "[STREET_ADDRESS]" at bounding box center [541, 254] width 214 height 27
click at [547, 254] on input "[STREET_ADDRESS]" at bounding box center [541, 254] width 214 height 27
click at [767, 289] on div "Address1 [STREET_ADDRESS] Address2" at bounding box center [660, 253] width 477 height 77
paste input "Maywood"
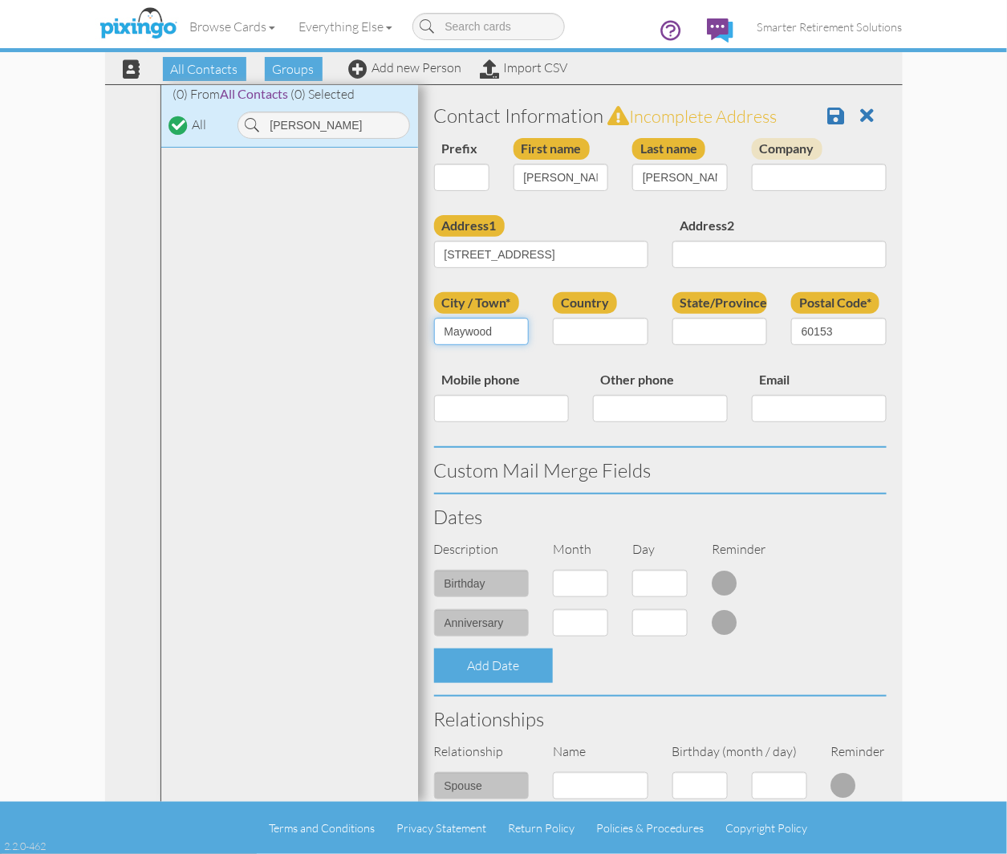
type input "Maywood"
click at [591, 329] on select "[GEOGRAPHIC_DATA] -------------- [GEOGRAPHIC_DATA] [GEOGRAPHIC_DATA] [GEOGRAPHI…" at bounding box center [601, 331] width 96 height 27
select select "object:33999"
click at [553, 318] on select "[GEOGRAPHIC_DATA] -------------- [GEOGRAPHIC_DATA] [GEOGRAPHIC_DATA] [GEOGRAPHI…" at bounding box center [601, 331] width 96 height 27
click at [703, 332] on select "AA (Military) AE (Military) [US_STATE] [US_STATE] [US_STATE] AP (Military) [US_…" at bounding box center [721, 331] width 96 height 27
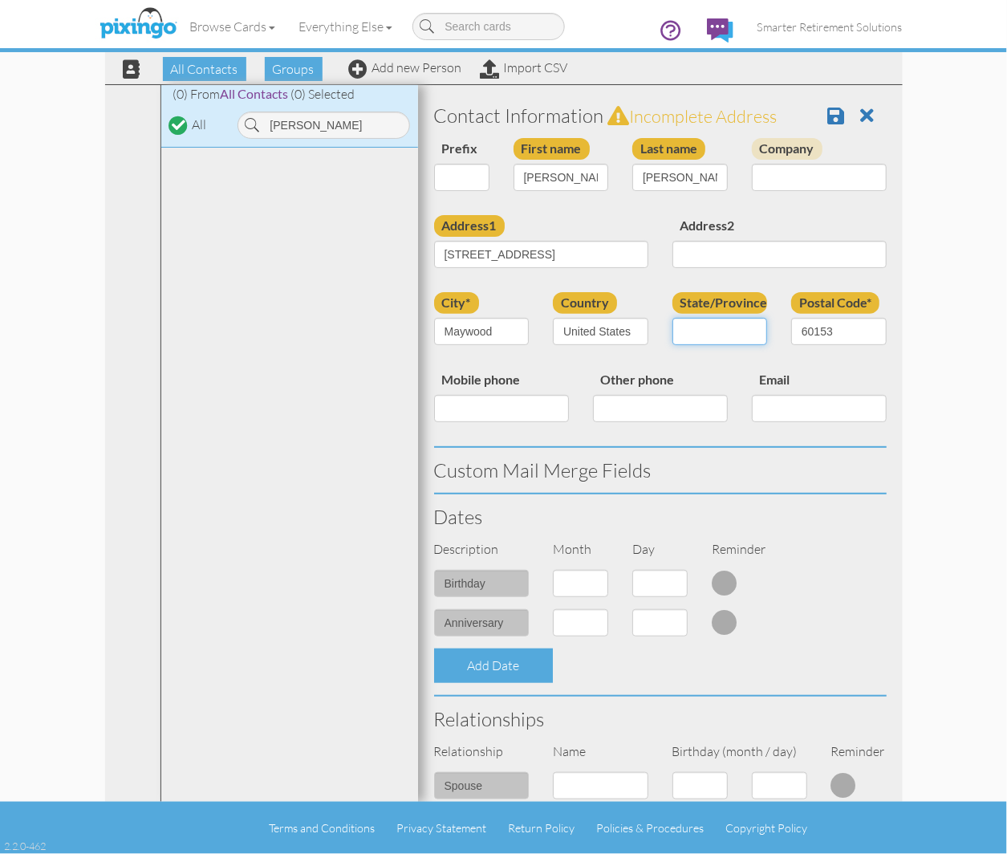
select select "object:34263"
click at [673, 318] on select "AA (Military) AE (Military) [US_STATE] [US_STATE] [US_STATE] AP (Military) [US_…" at bounding box center [721, 331] width 96 height 27
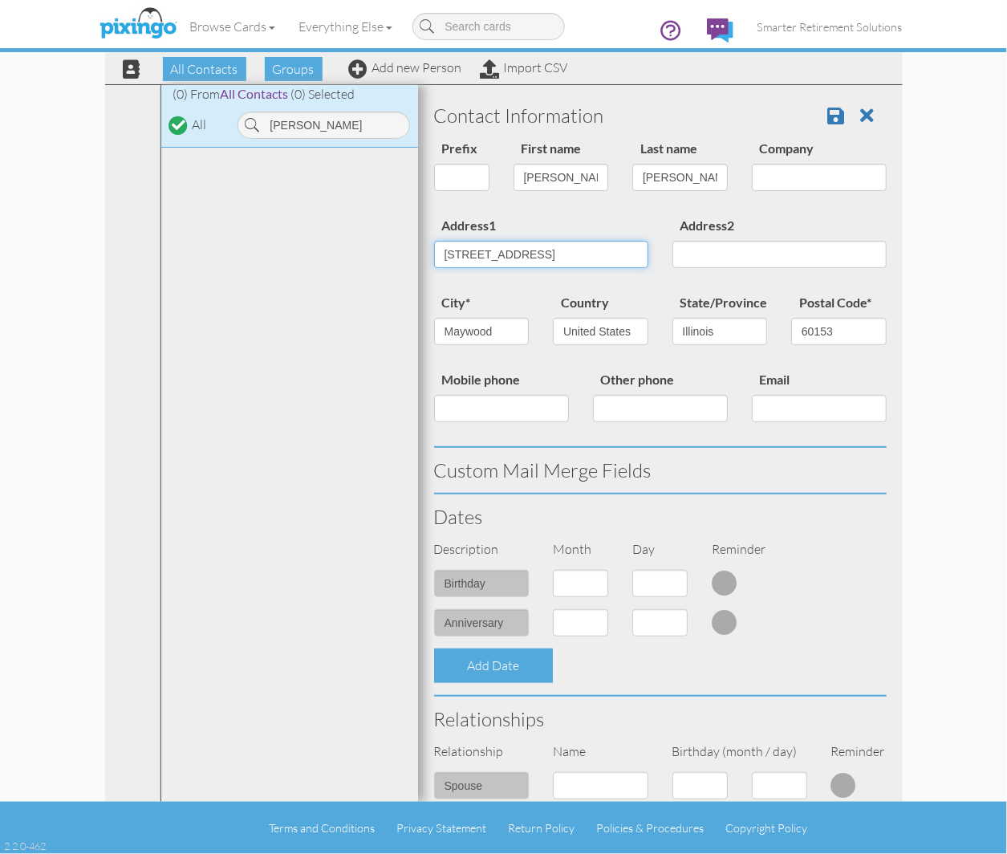
scroll to position [0, 54]
drag, startPoint x: 518, startPoint y: 250, endPoint x: 742, endPoint y: 275, distance: 225.3
click at [742, 275] on div "Address1 [STREET_ADDRESS] Address2" at bounding box center [660, 253] width 477 height 77
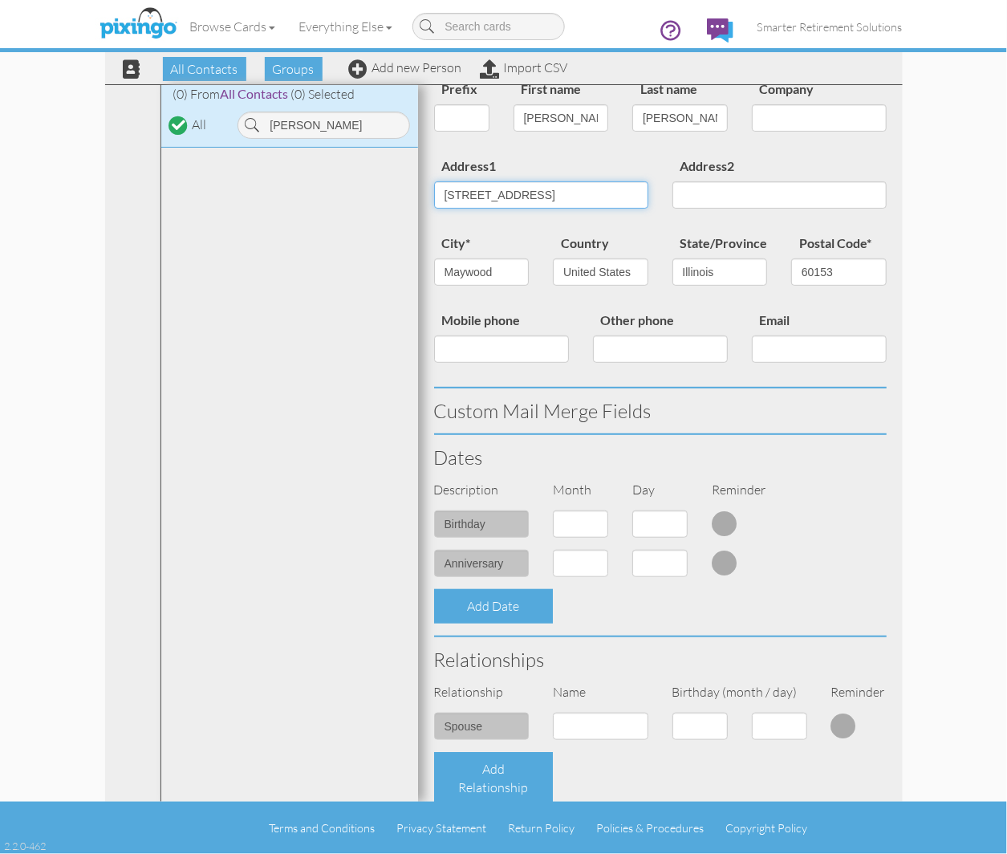
type input "[STREET_ADDRESS]"
click at [568, 530] on select "1 - [DATE] - [DATE] - [DATE] - [DATE] - [DATE] - [DATE] - [DATE] - [DATE] - [DA…" at bounding box center [580, 524] width 55 height 27
select select "object:33991"
click at [553, 511] on select "1 - [DATE] - [DATE] - [DATE] - [DATE] - [DATE] - [DATE] - [DATE] - [DATE] - [DA…" at bounding box center [580, 524] width 55 height 27
click at [637, 516] on select "1 2 3 4 5 6 7 8 9 10 11 12 13 14 15 16 17 18 19 20 21 22 23 24 25 26 27 28 29 3…" at bounding box center [660, 524] width 55 height 27
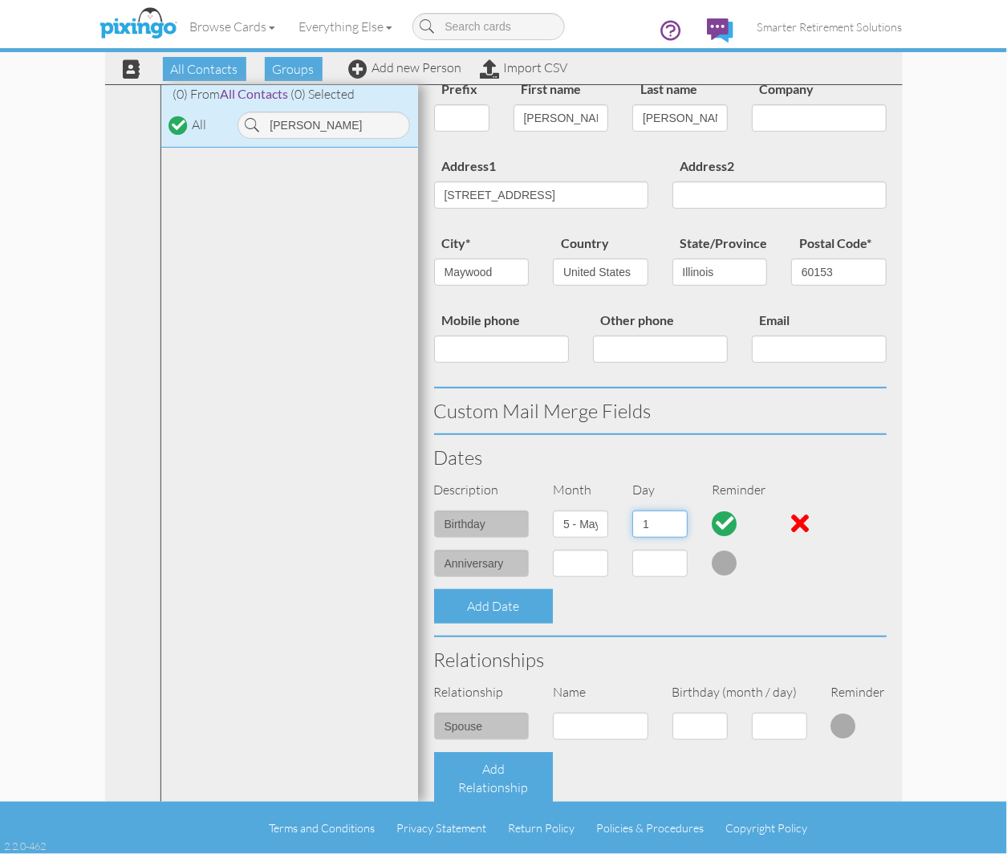
select select "number:8"
click at [633, 511] on select "1 2 3 4 5 6 7 8 9 10 11 12 13 14 15 16 17 18 19 20 21 22 23 24 25 26 27 28 29 3…" at bounding box center [660, 524] width 55 height 27
click at [575, 564] on select "1 - [DATE] - [DATE] - [DATE] - [DATE] - [DATE] - [DATE] - [DATE] - [DATE] - [DA…" at bounding box center [580, 563] width 55 height 27
click at [590, 730] on input at bounding box center [601, 726] width 96 height 27
type input "Rober"
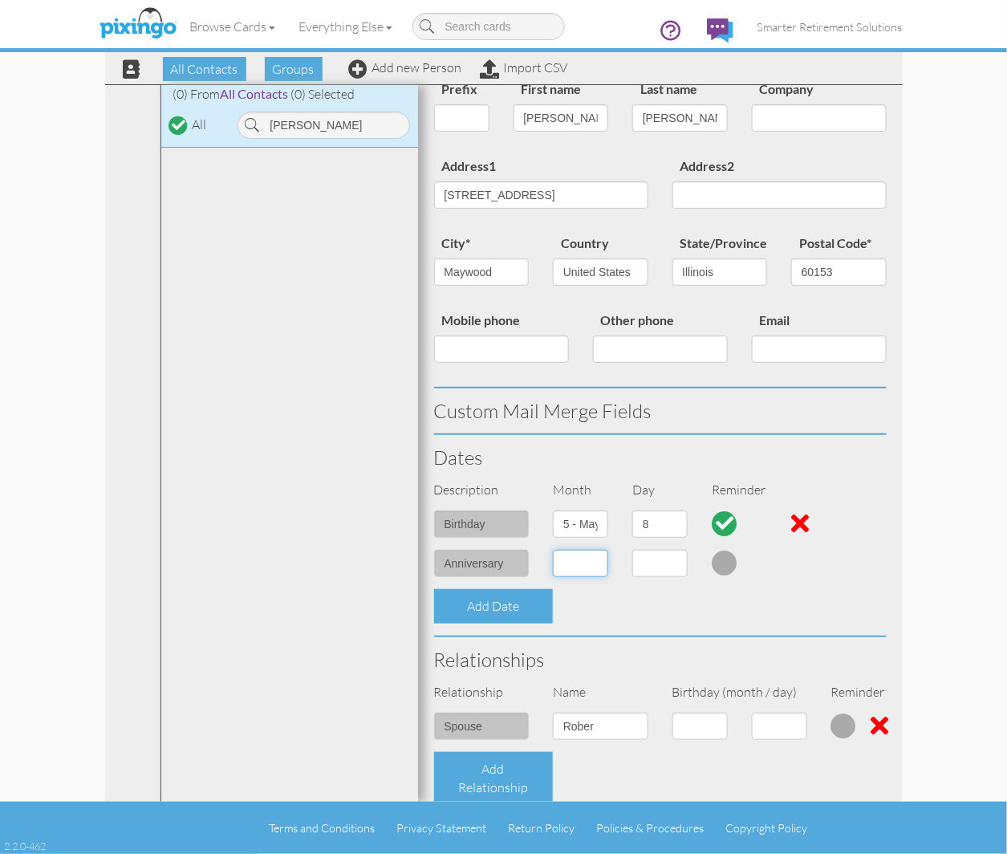
click at [573, 562] on select "1 - [DATE] - [DATE] - [DATE] - [DATE] - [DATE] - [DATE] - [DATE] - [DATE] - [DA…" at bounding box center [580, 563] width 55 height 27
click at [695, 723] on select "1 - [DATE] - [DATE] - [DATE] - [DATE] - [DATE] - [DATE] - [DATE] - [DATE] - [DA…" at bounding box center [700, 726] width 55 height 27
select select "object:33997"
click at [673, 713] on select "1 - [DATE] - [DATE] - [DATE] - [DATE] - [DATE] - [DATE] - [DATE] - [DATE] - [DA…" at bounding box center [700, 726] width 55 height 27
click at [772, 725] on select "1 2 3 4 5 6 7 8 9 10 11 12 13 14 15 16 17 18 19 20 21 22 23 24 25 26 27 28 29 30" at bounding box center [779, 726] width 55 height 27
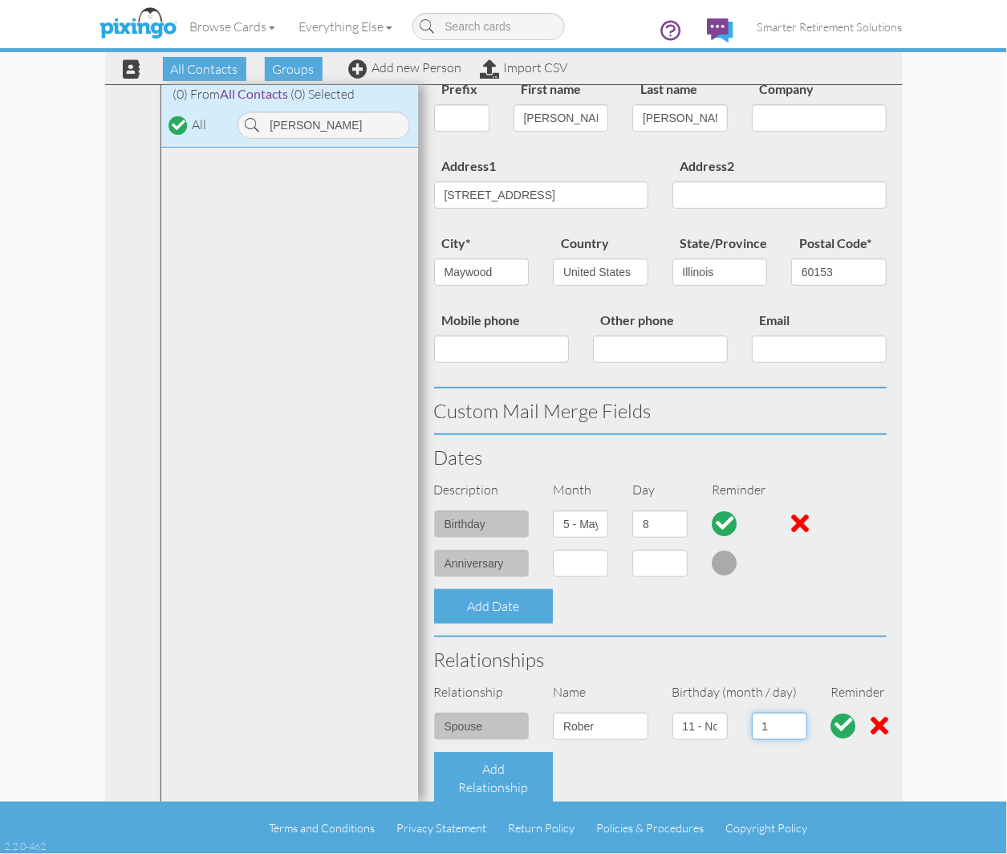
select select "number:12"
click at [752, 713] on select "1 2 3 4 5 6 7 8 9 10 11 12 13 14 15 16 17 18 19 20 21 22 23 24 25 26 27 28 29 30" at bounding box center [779, 726] width 55 height 27
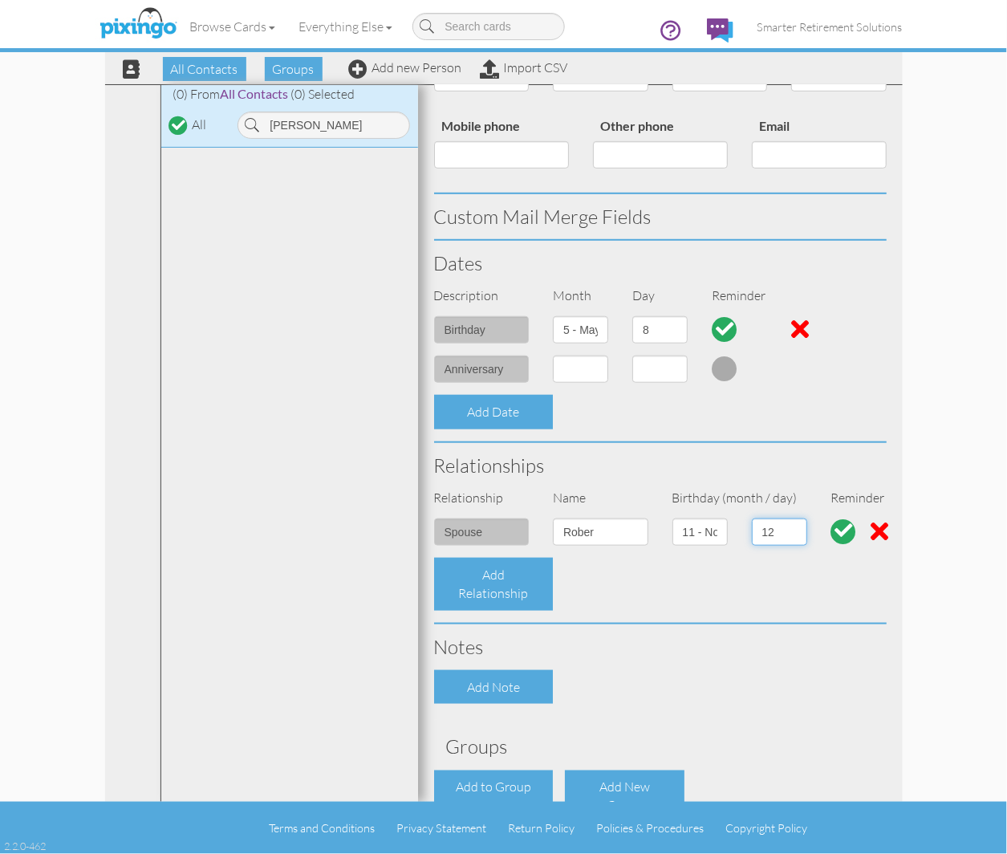
scroll to position [297, 0]
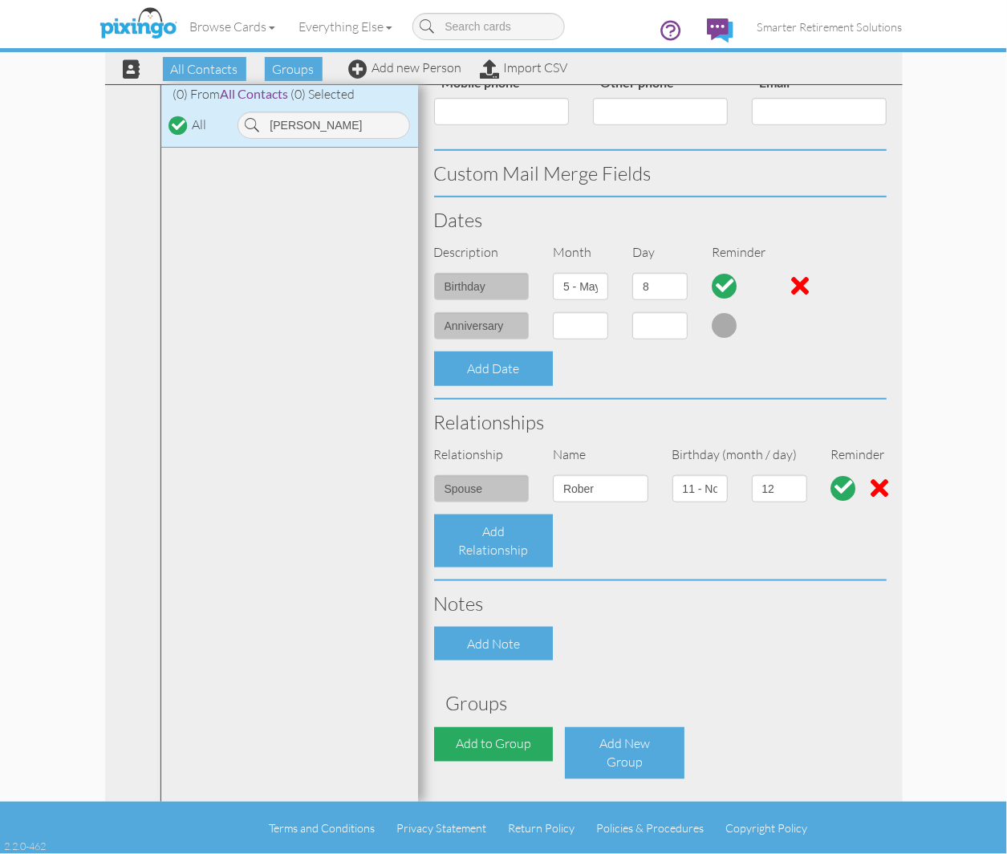
click at [496, 753] on div "Add to Group" at bounding box center [494, 744] width 120 height 35
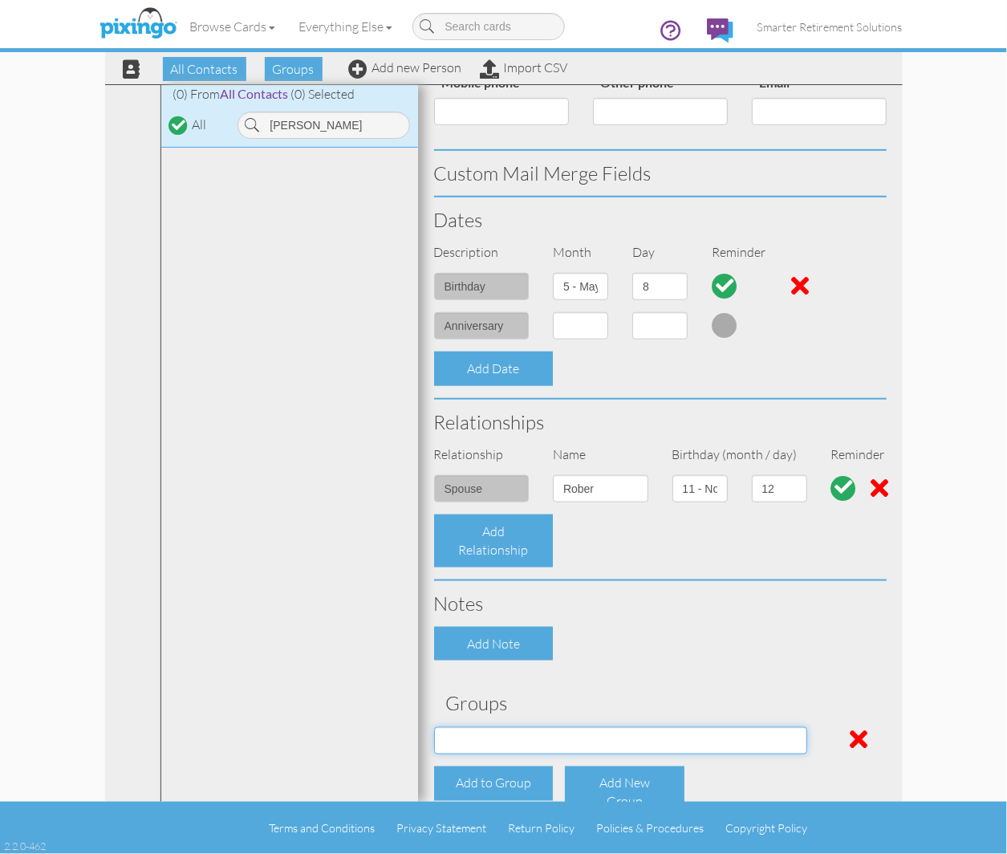
click at [498, 743] on select "[DATE] SMARTER FEDS OSD DMEA [US_STATE] [DATE] BOP Onsite 08/12 [US_STATE] Regi…" at bounding box center [620, 740] width 373 height 27
select select "object:34434"
click at [434, 727] on select "[DATE] SMARTER FEDS OSD DMEA [US_STATE] [DATE] BOP Onsite 08/12 [US_STATE] Regi…" at bounding box center [620, 740] width 373 height 27
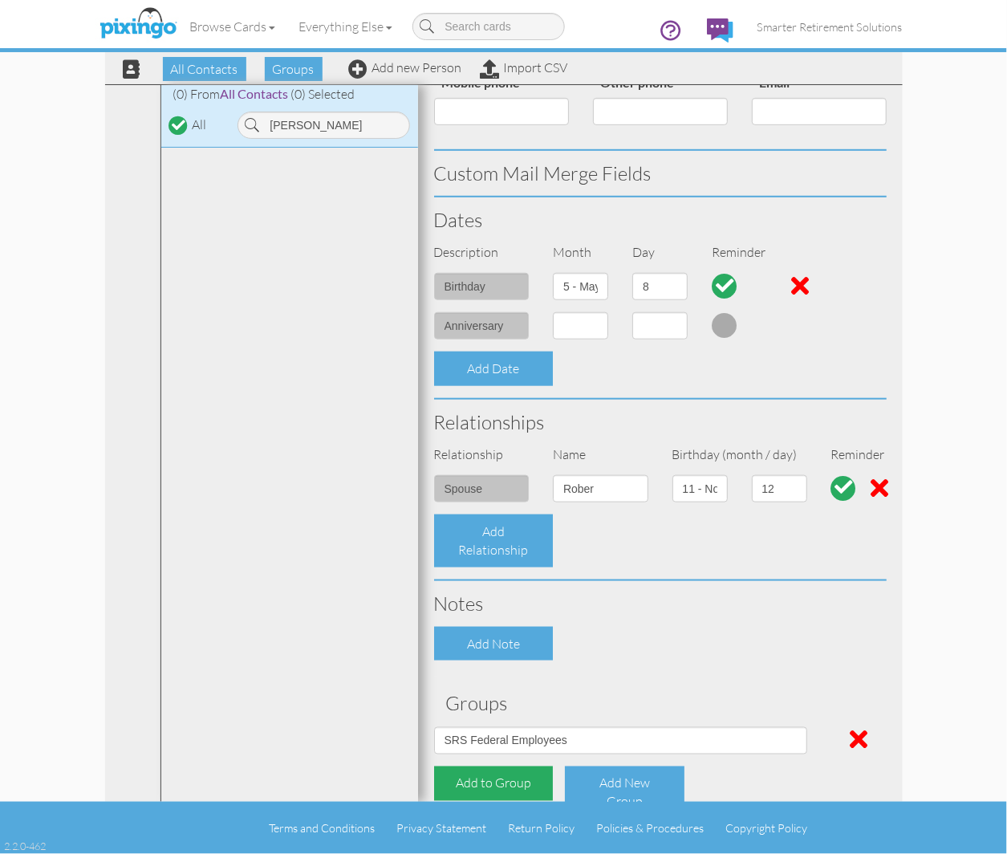
click at [509, 783] on div "Add to Group" at bounding box center [494, 784] width 120 height 35
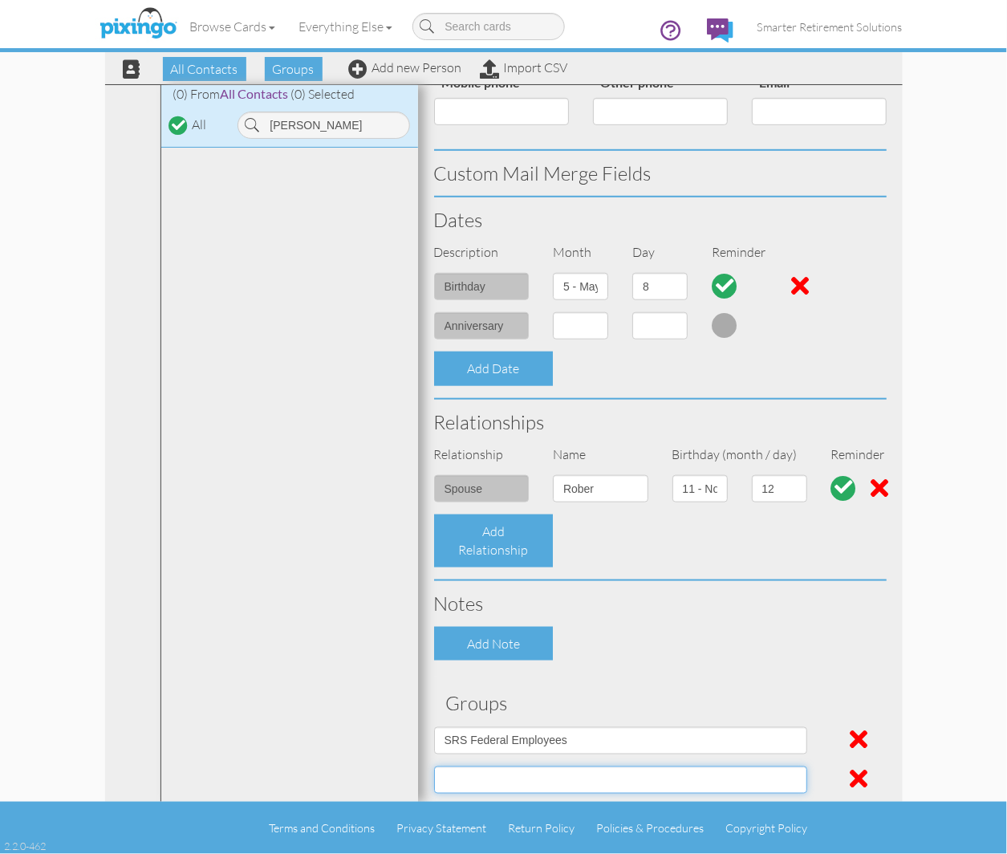
click at [517, 772] on select "[DATE] SMARTER FEDS OSD DMEA [US_STATE] [DATE] BOP Onsite 08/12 [US_STATE] Regi…" at bounding box center [620, 780] width 373 height 27
click at [434, 767] on select "[DATE] SMARTER FEDS OSD DMEA [US_STATE] [DATE] BOP Onsite 08/12 [US_STATE] Regi…" at bounding box center [620, 780] width 373 height 27
click at [620, 777] on select "[DATE] SMARTER FEDS OSD DMEA [US_STATE] [DATE] BOP Onsite 08/12 [US_STATE] Regi…" at bounding box center [620, 780] width 373 height 27
select select "object:34311"
click at [434, 767] on select "[DATE] SMARTER FEDS OSD DMEA [US_STATE] [DATE] BOP Onsite 08/12 [US_STATE] Regi…" at bounding box center [620, 780] width 373 height 27
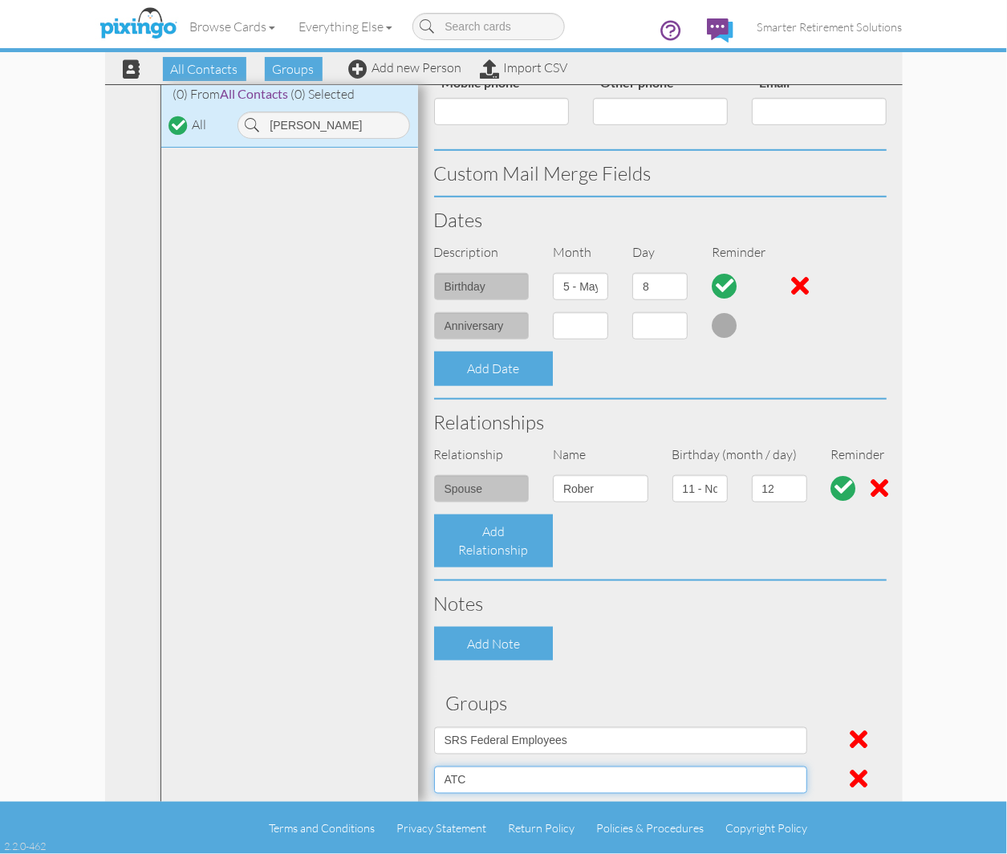
scroll to position [416, 0]
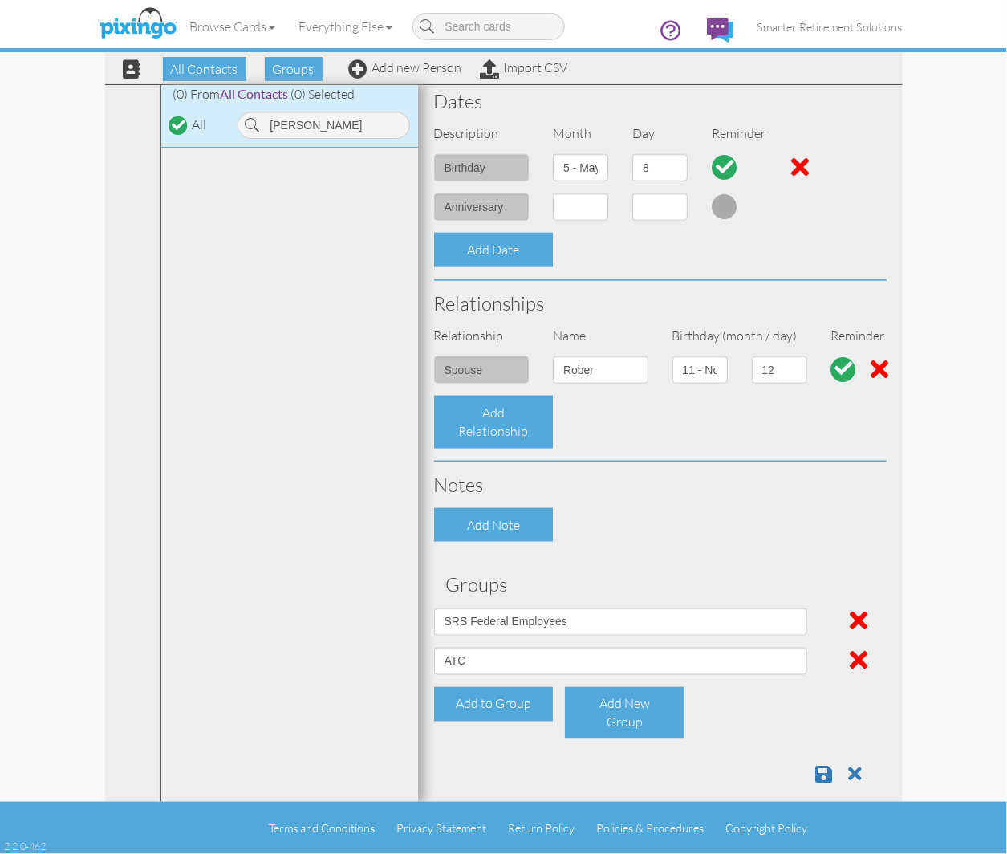
click at [801, 771] on div at bounding box center [660, 768] width 477 height 33
click at [816, 773] on span at bounding box center [824, 774] width 17 height 19
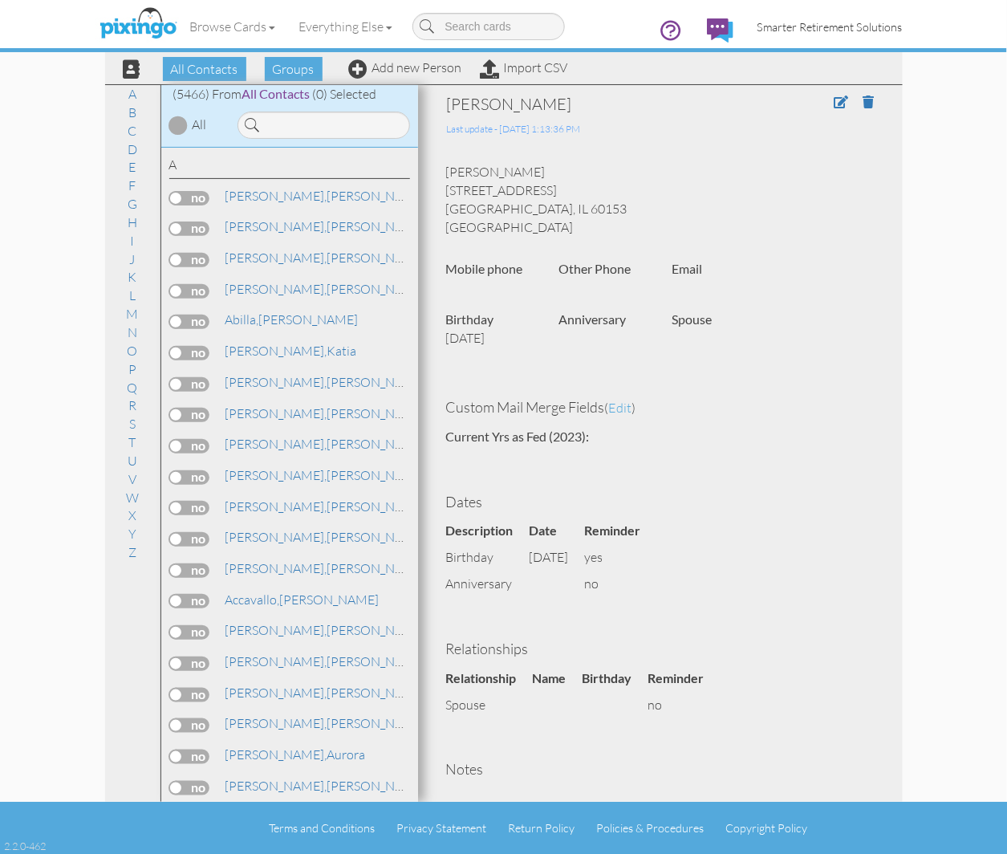
click at [791, 16] on link "Smarter Retirement Solutions" at bounding box center [830, 26] width 169 height 41
click at [787, 25] on span "Smarter Retirement Solutions" at bounding box center [830, 27] width 145 height 14
click at [841, 30] on span "Smarter Retirement Solutions" at bounding box center [830, 27] width 145 height 14
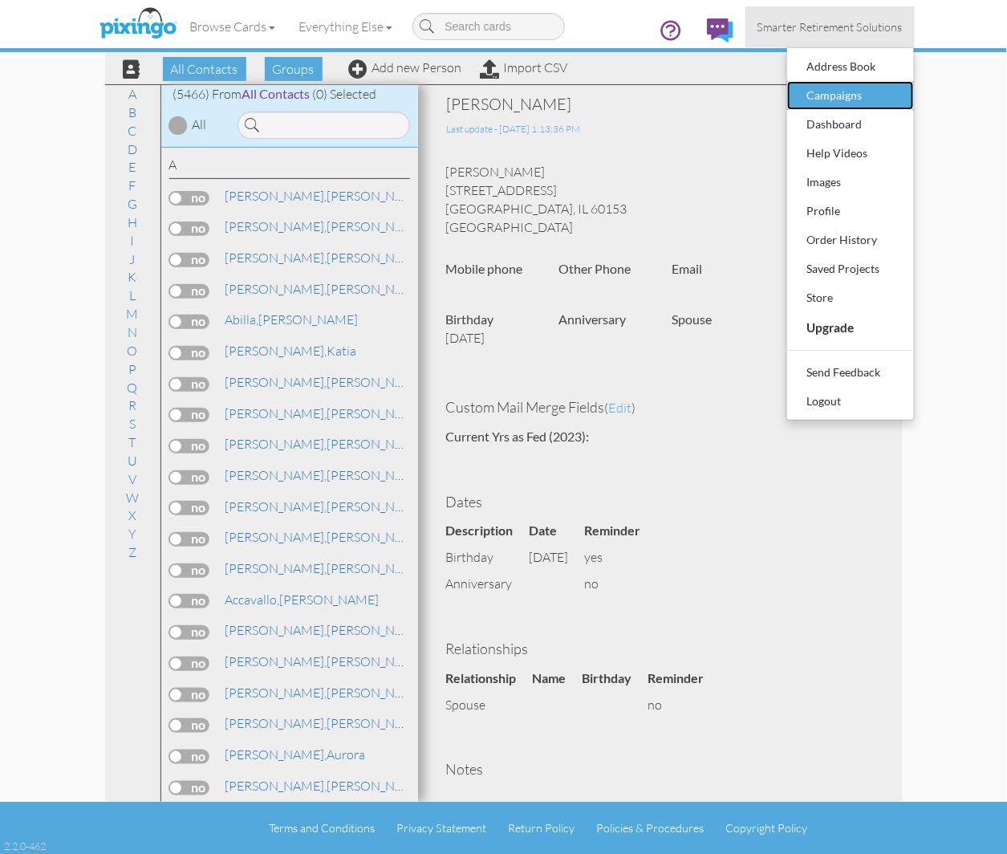
click at [867, 97] on div "Campaigns" at bounding box center [851, 95] width 95 height 24
click at [855, 93] on body "Toggle navigation Visit Pixingo Mobile Browse Cards Business Accounting Automot…" at bounding box center [503, 427] width 1007 height 854
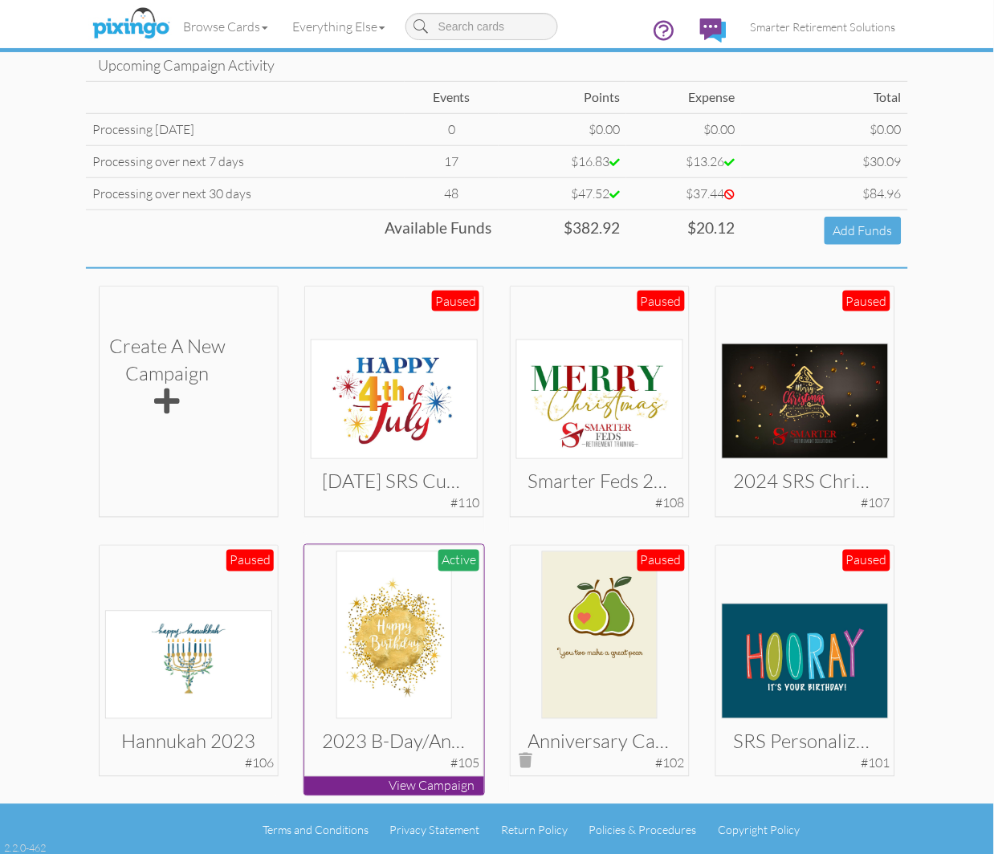
scroll to position [116, 0]
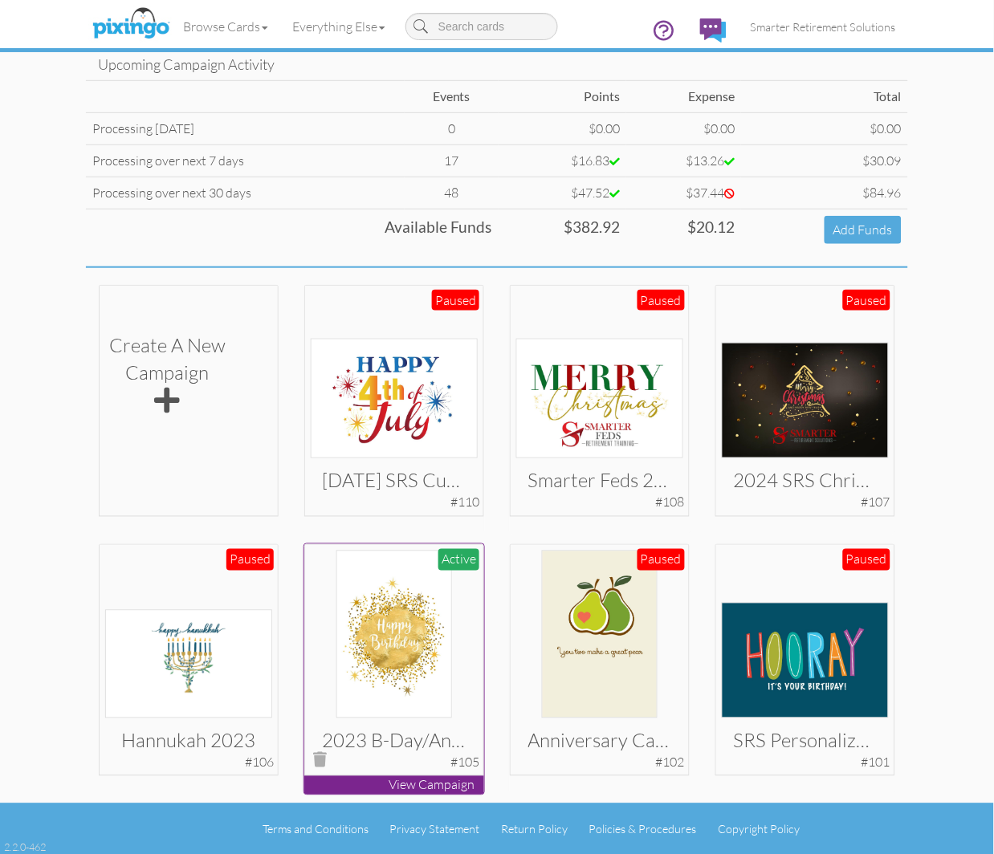
click at [454, 565] on div "Active" at bounding box center [458, 560] width 41 height 22
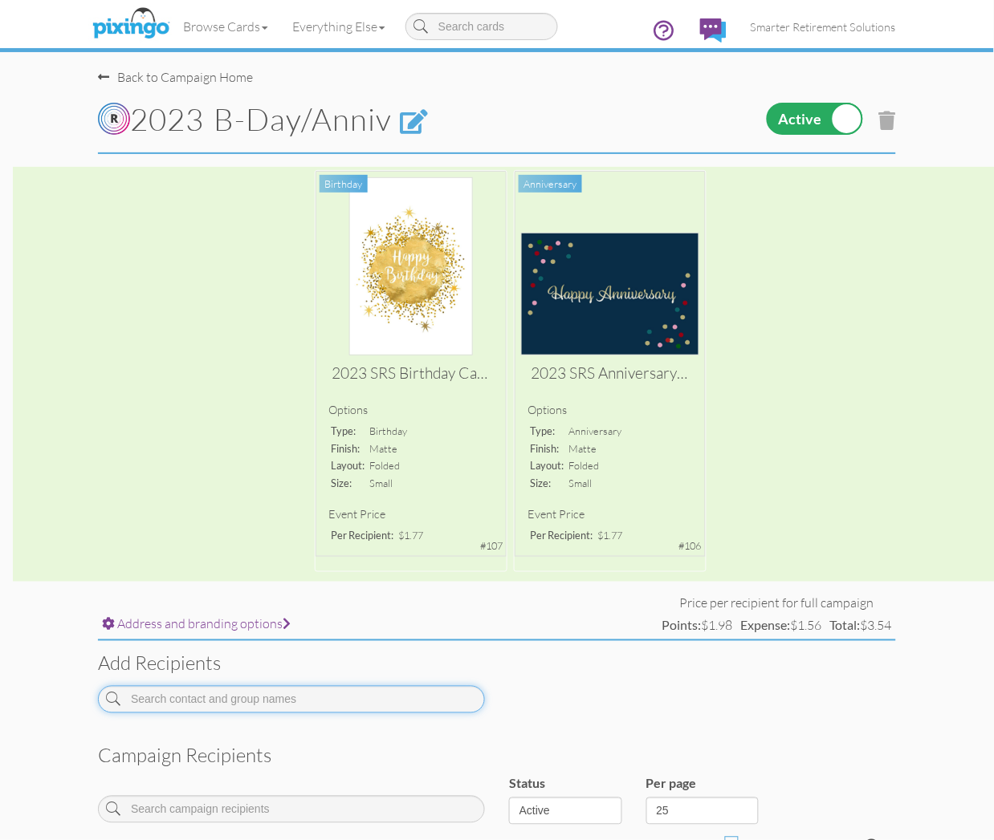
click at [358, 694] on input at bounding box center [291, 699] width 387 height 27
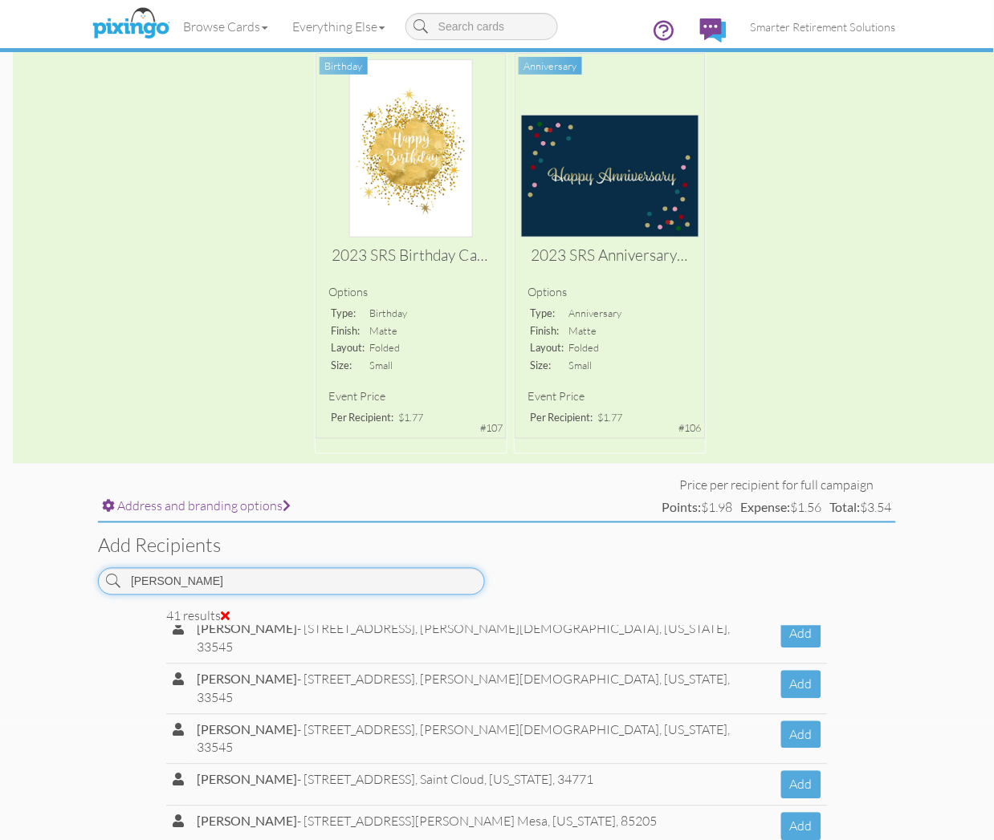
scroll to position [1435, 0]
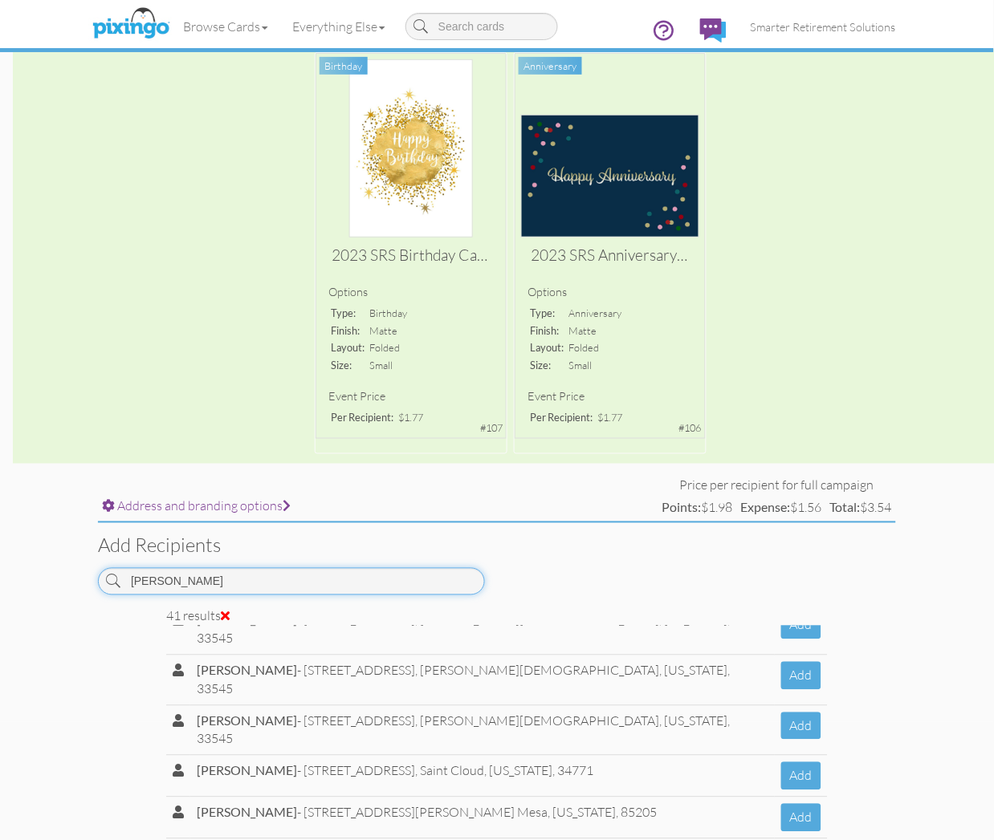
type input "thomas"
